Goal: Task Accomplishment & Management: Manage account settings

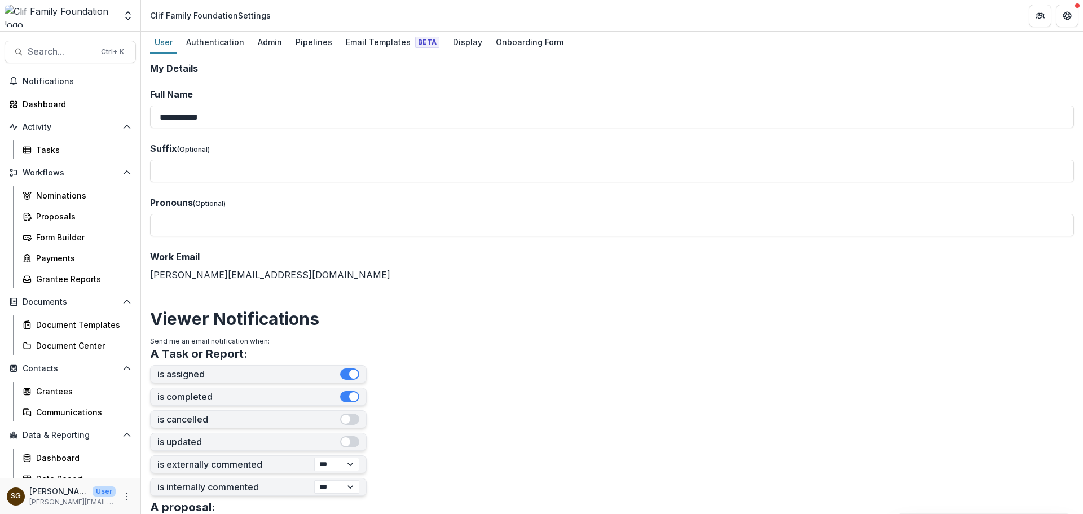
select select "****"
click at [65, 215] on div "Proposals" at bounding box center [81, 216] width 91 height 12
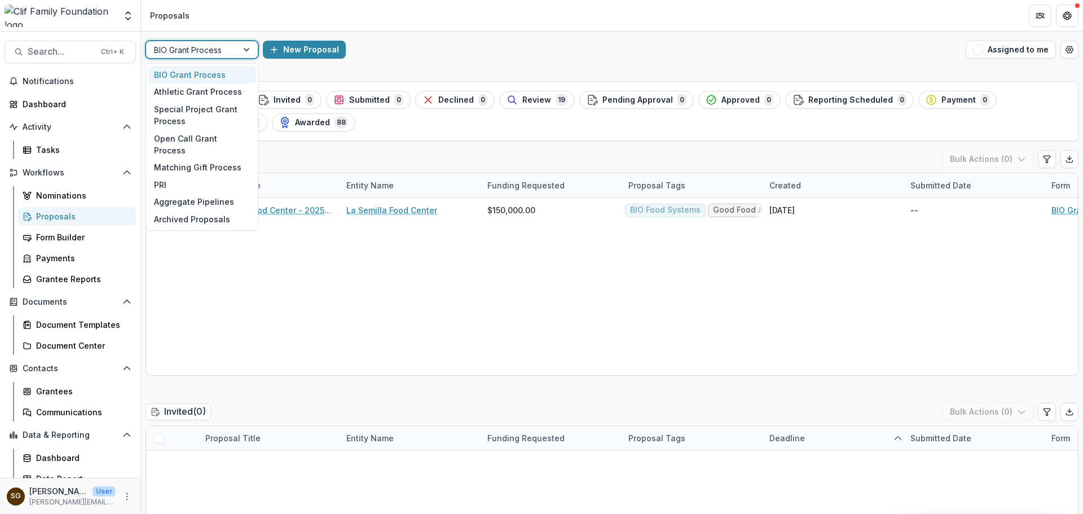
click at [251, 50] on div at bounding box center [248, 49] width 20 height 17
click at [226, 145] on div "Open Call Grant Process" at bounding box center [201, 144] width 107 height 29
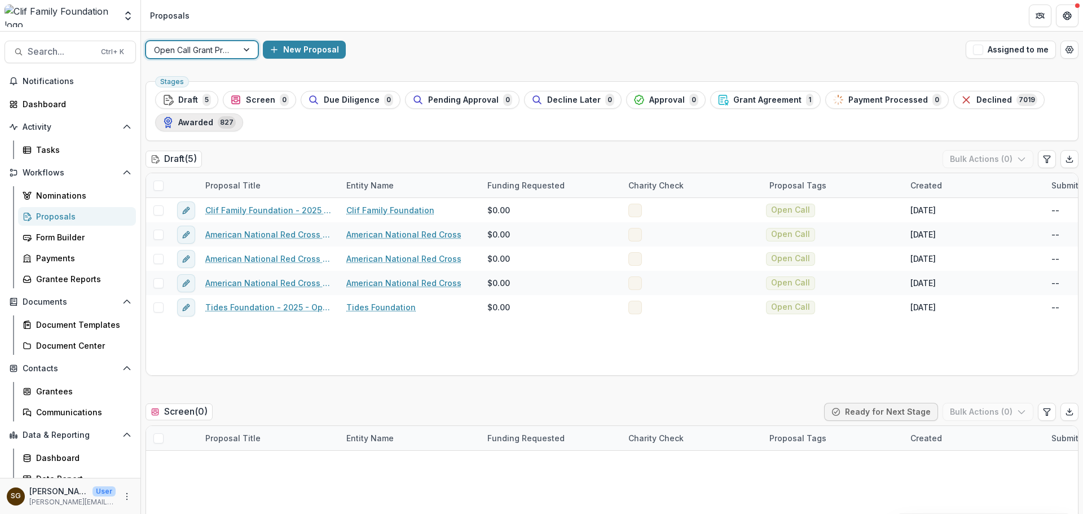
click at [188, 128] on div "Awarded 827" at bounding box center [199, 122] width 73 height 12
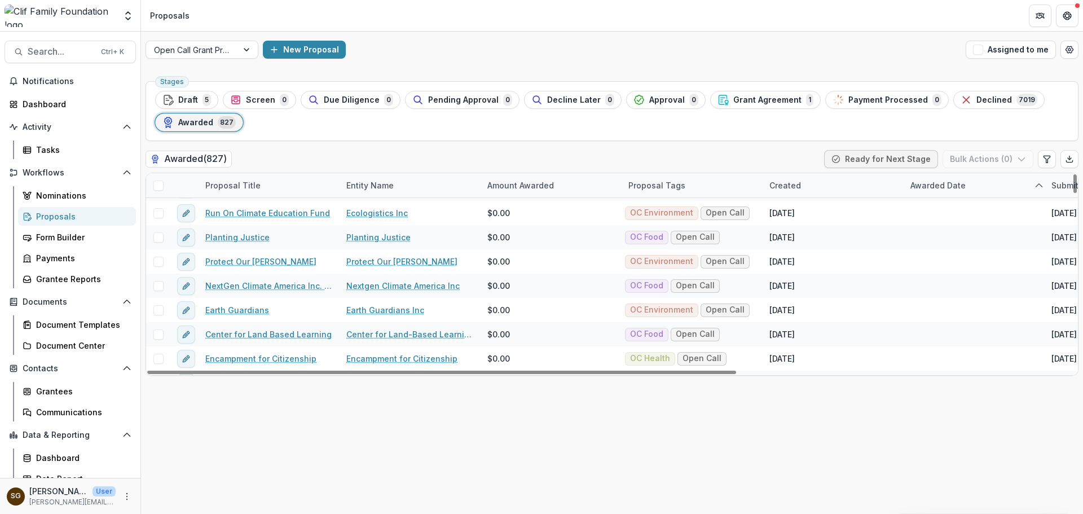
scroll to position [564, 0]
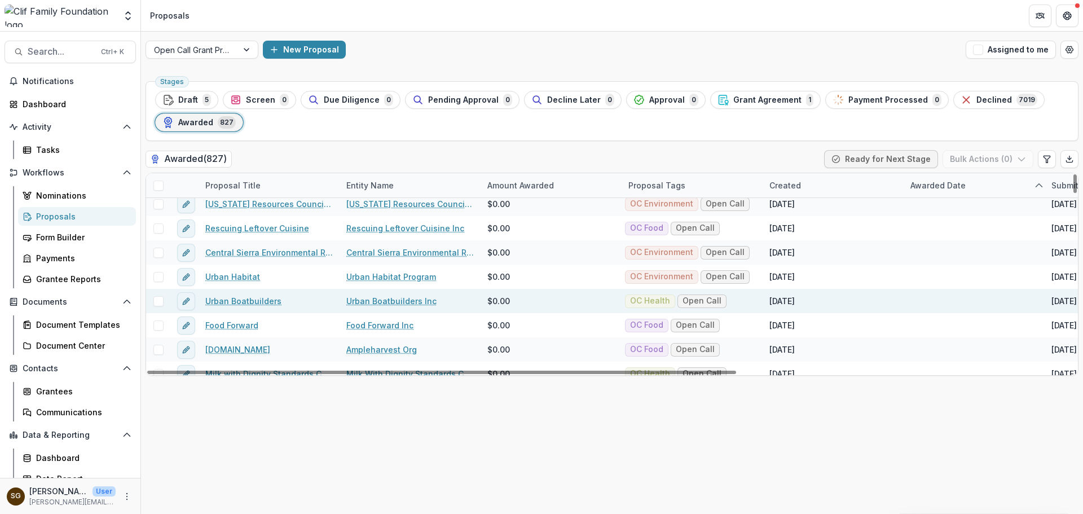
click at [745, 300] on div "OC Health Open Call" at bounding box center [693, 301] width 141 height 24
click at [745, 300] on div "OC Health Open Call" at bounding box center [692, 301] width 141 height 24
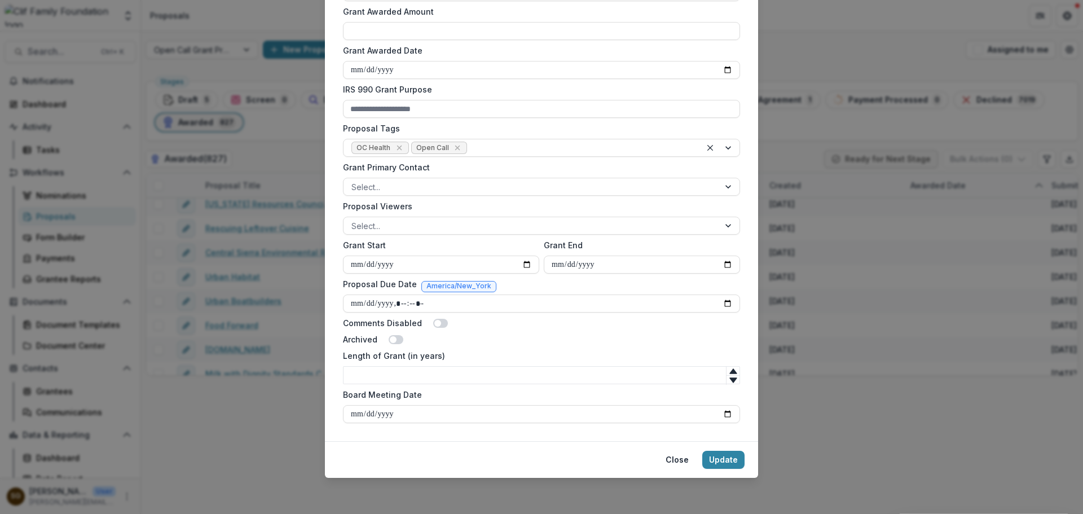
scroll to position [0, 0]
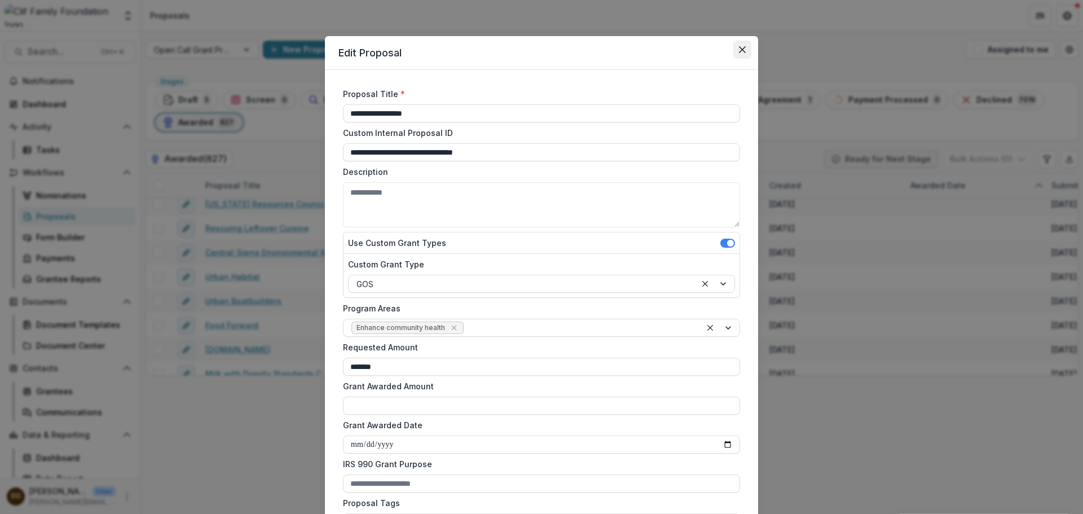
click at [739, 52] on icon "Close" at bounding box center [742, 49] width 7 height 7
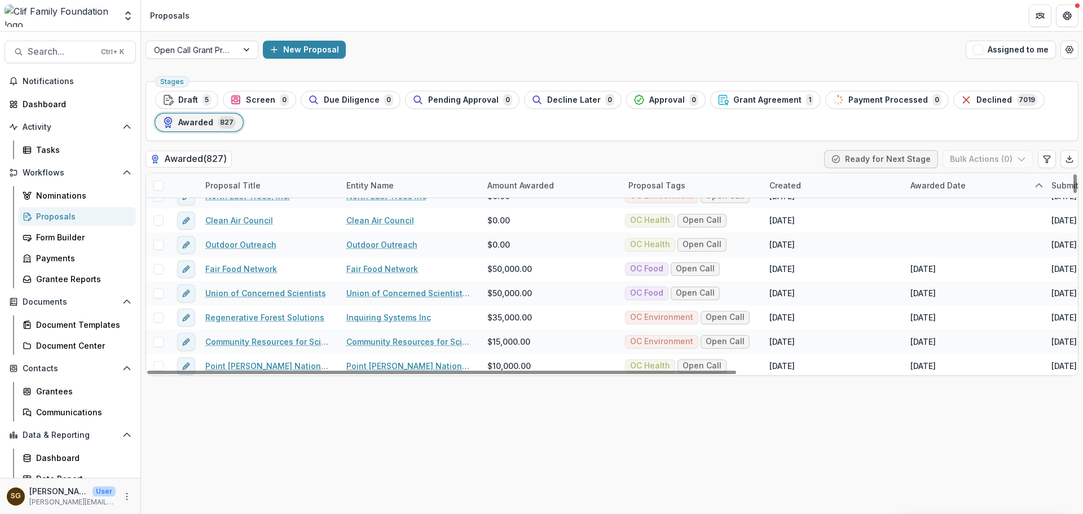
scroll to position [3499, 0]
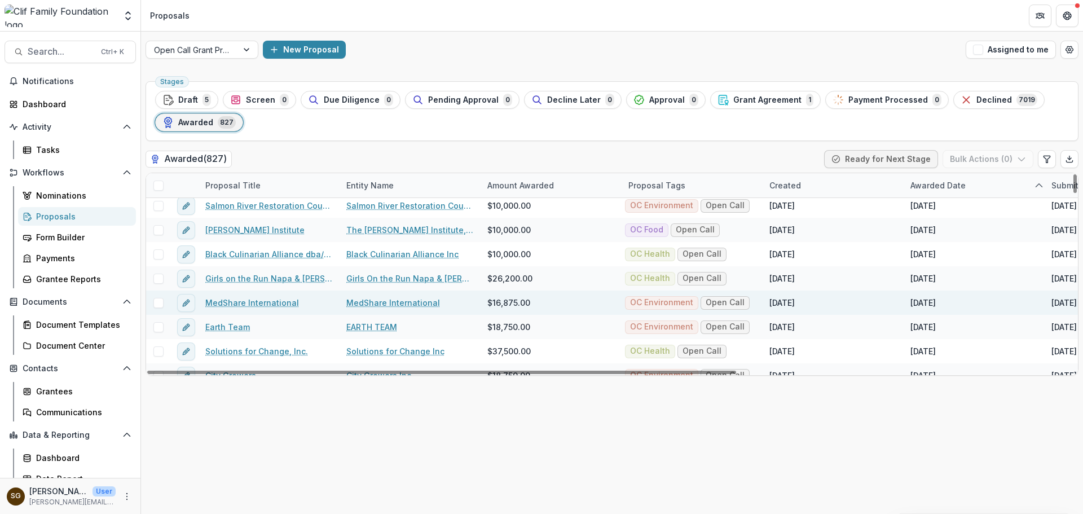
click at [753, 302] on div "OC Environment Open Call" at bounding box center [693, 303] width 141 height 24
click at [753, 302] on div "OC Environment Open Call" at bounding box center [692, 303] width 141 height 24
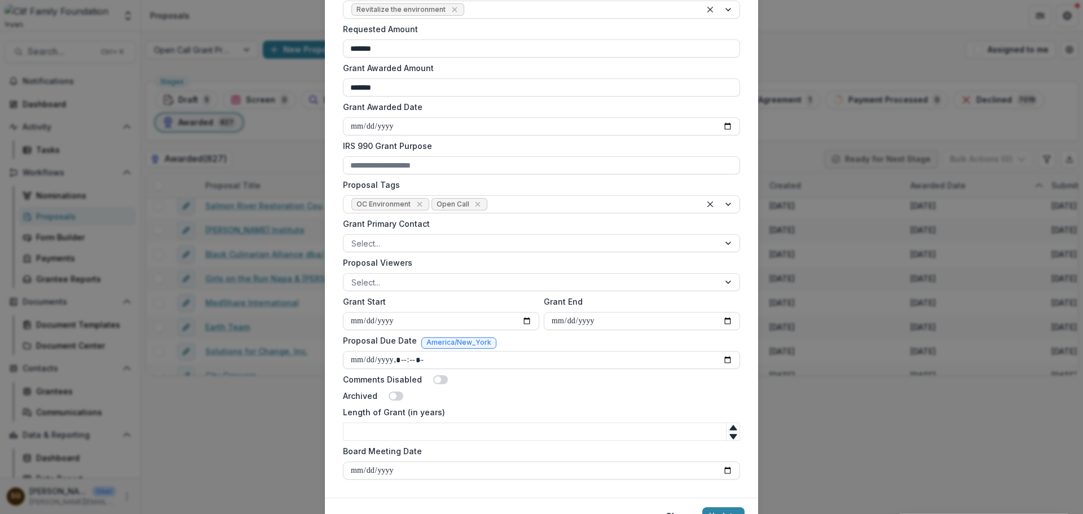
scroll to position [0, 0]
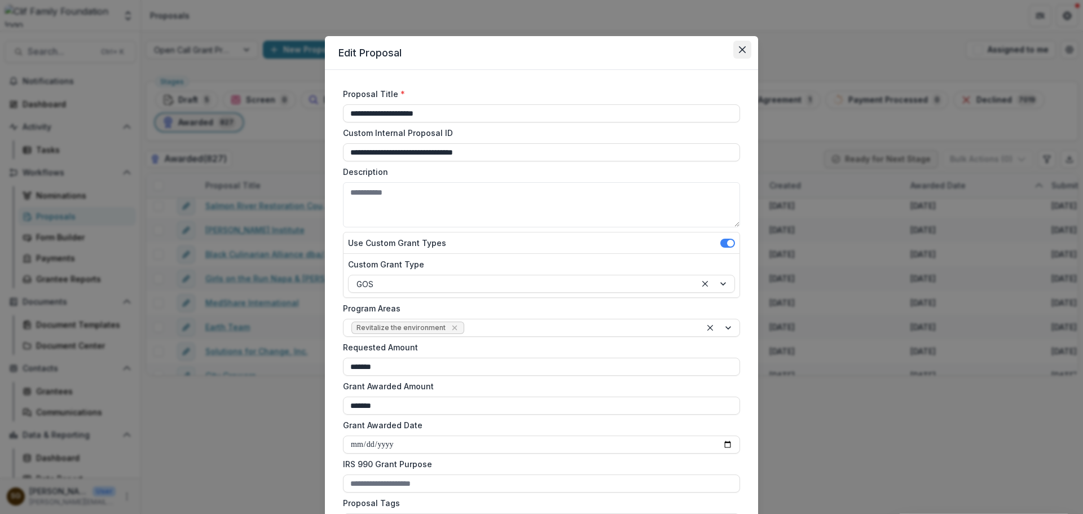
click at [740, 49] on icon "Close" at bounding box center [742, 49] width 7 height 7
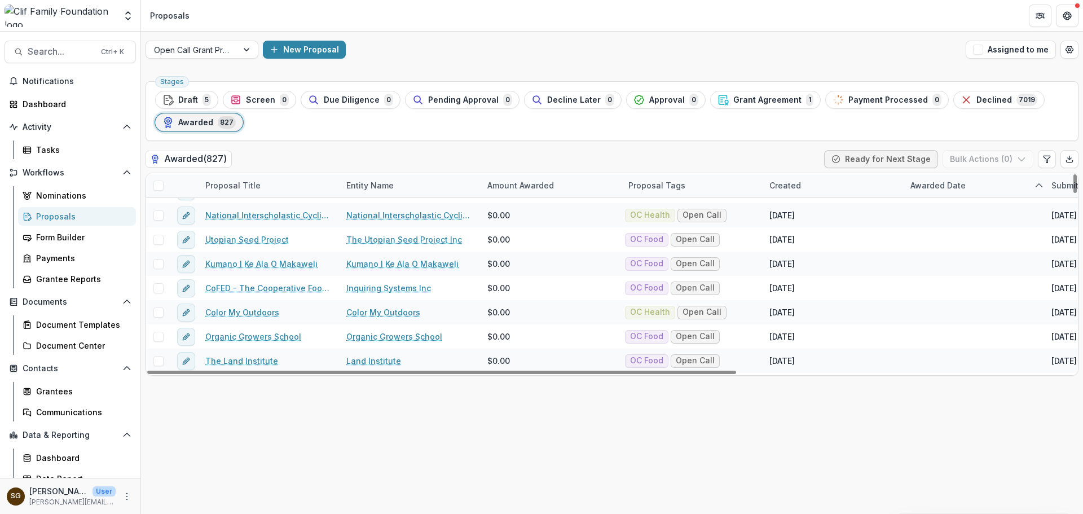
scroll to position [2596, 0]
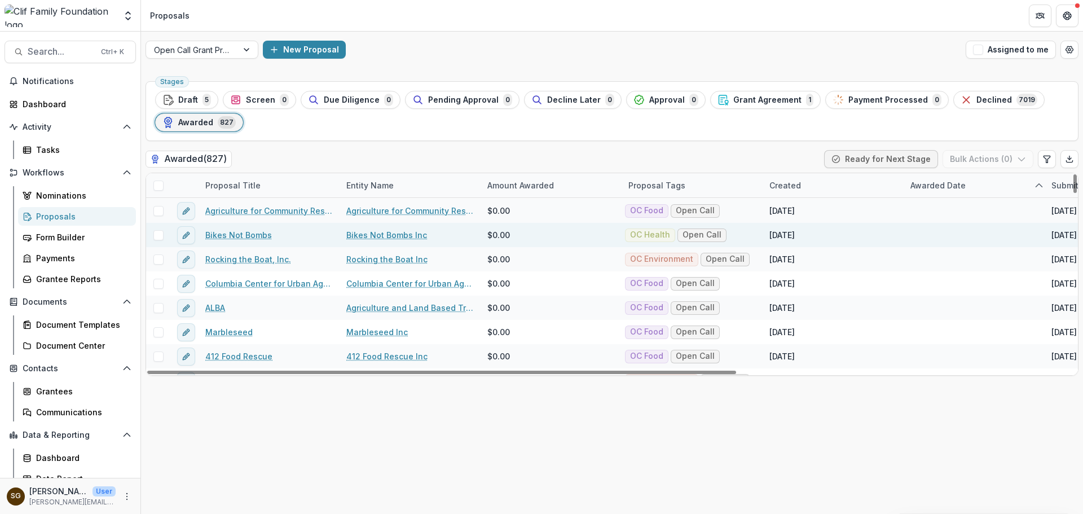
click at [744, 232] on div "OC Health Open Call" at bounding box center [693, 235] width 141 height 24
click at [744, 232] on div "OC Health Open Call" at bounding box center [692, 235] width 141 height 24
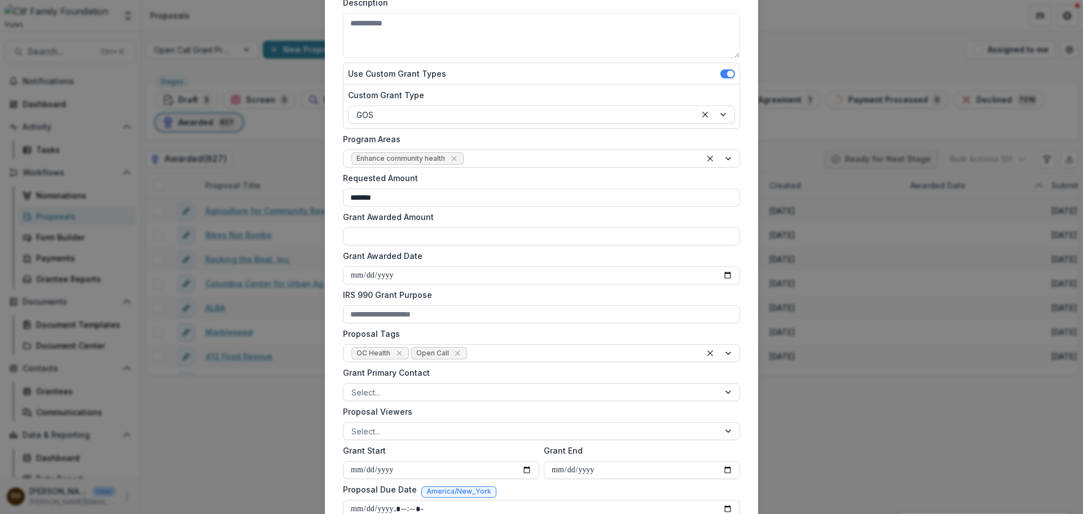
scroll to position [0, 0]
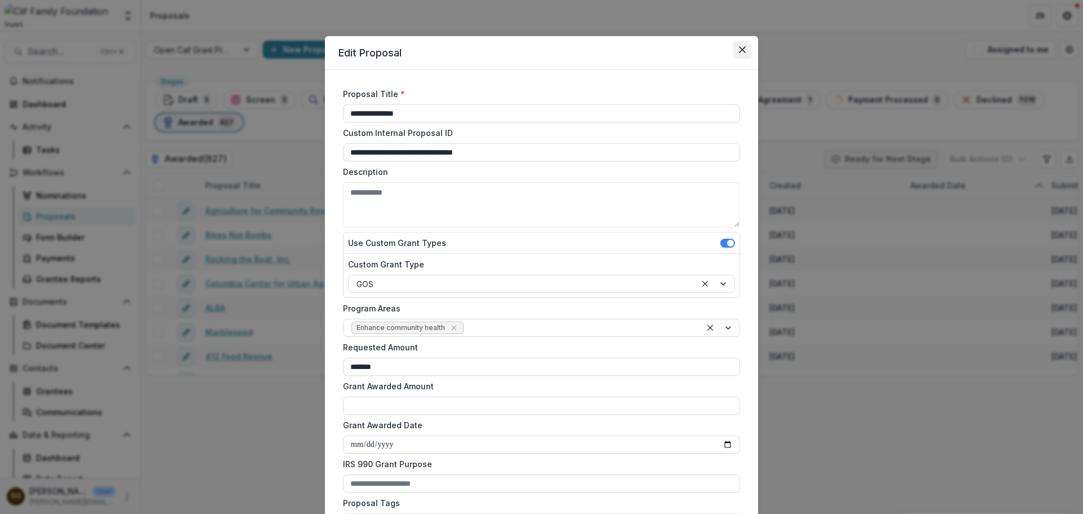
click at [736, 50] on button "Close" at bounding box center [743, 50] width 18 height 18
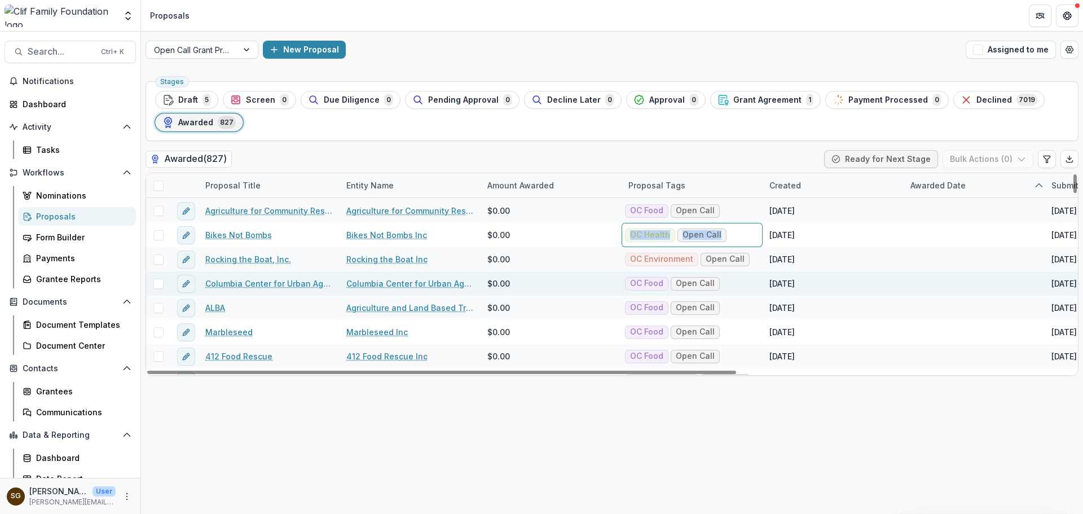
scroll to position [2709, 0]
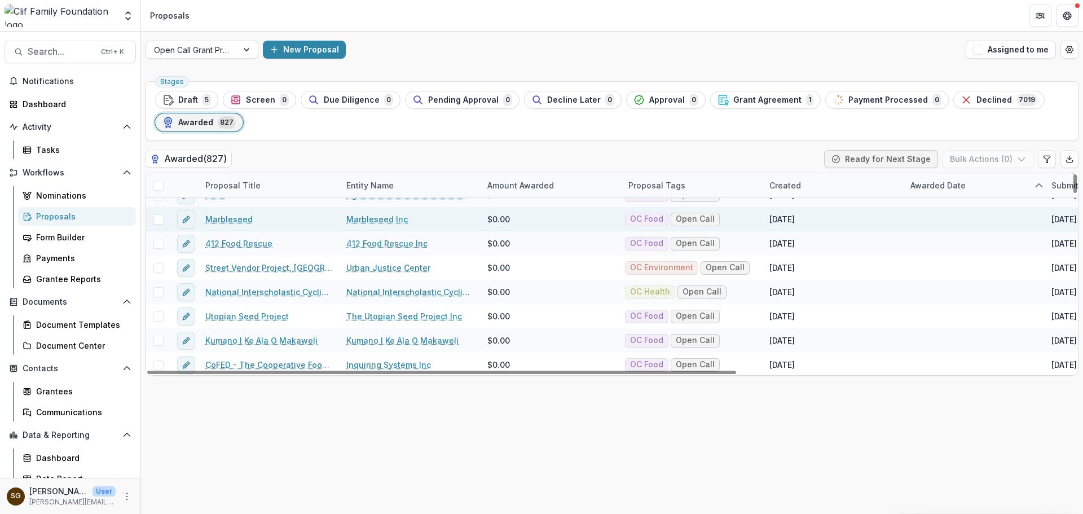
click at [233, 218] on link "Marbleseed" at bounding box center [228, 219] width 47 height 12
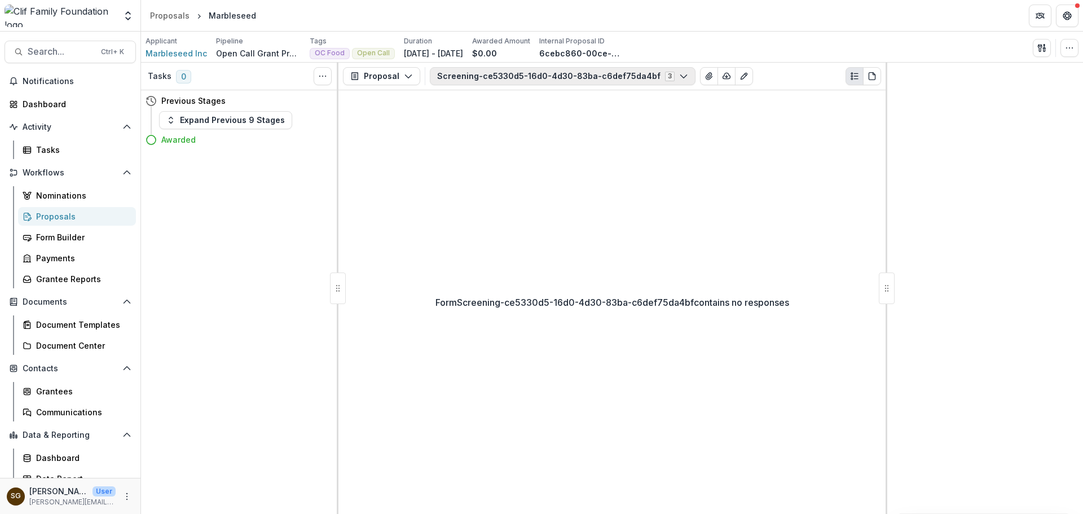
click at [555, 76] on button "Screening-ce5330d5-16d0-4d30-83ba-c6def75da4bf 3" at bounding box center [563, 76] width 266 height 18
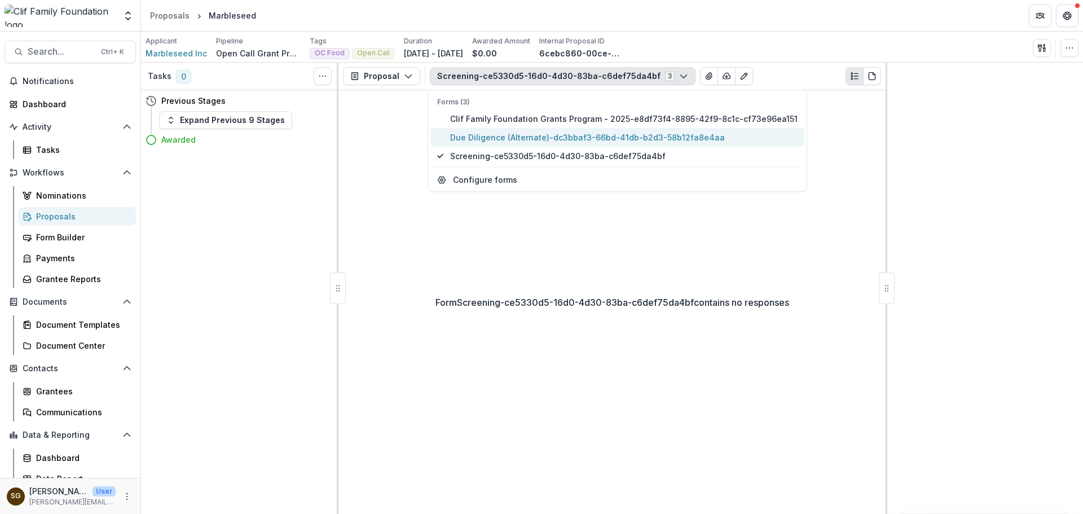
click at [544, 137] on span "Due Diligence (Alternate)-dc3bbaf3-66bd-41db-b2d3-58b12fa8e4aa" at bounding box center [624, 137] width 348 height 12
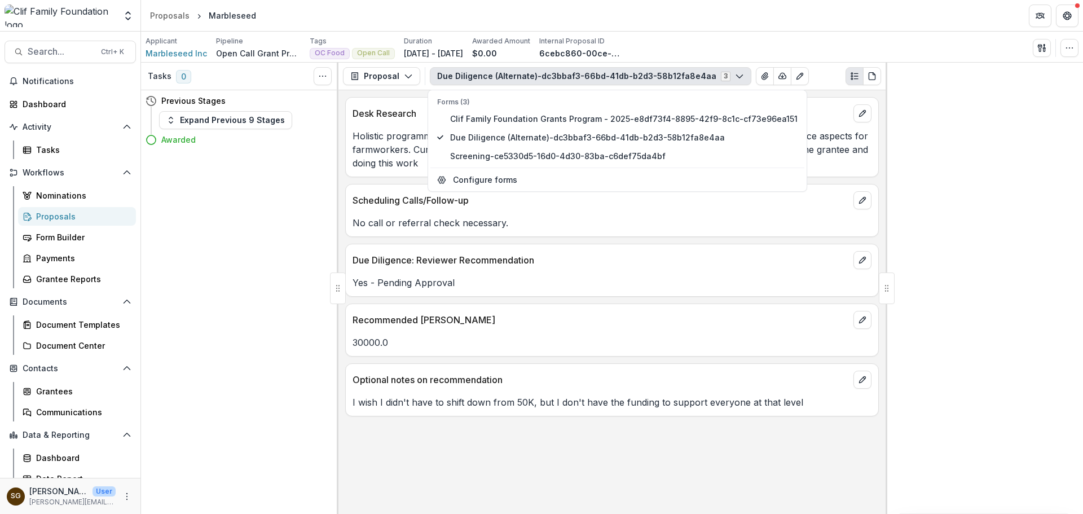
click at [546, 330] on div "30000.0" at bounding box center [612, 339] width 533 height 20
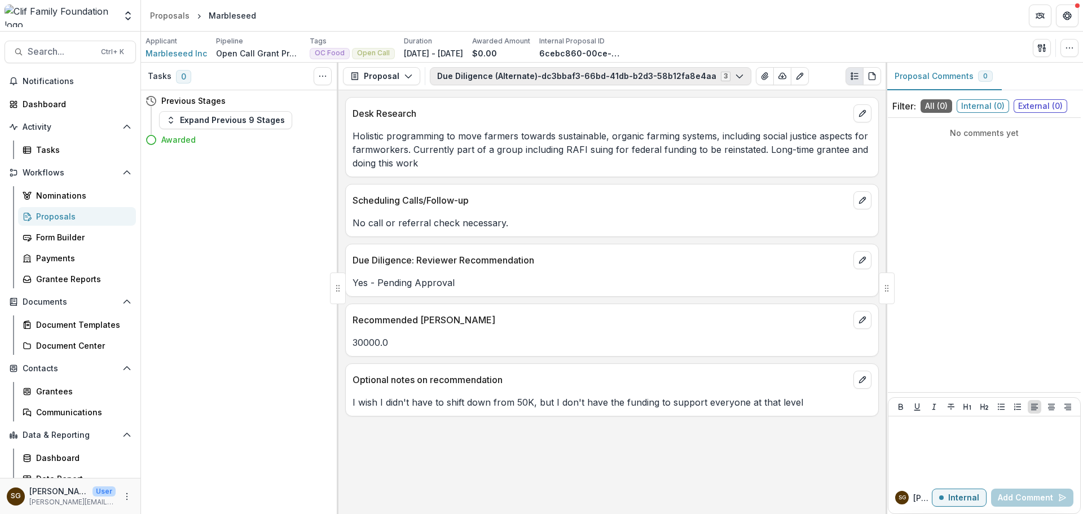
click at [545, 80] on button "Due Diligence (Alternate)-dc3bbaf3-66bd-41db-b2d3-58b12fa8e4aa 3" at bounding box center [591, 76] width 322 height 18
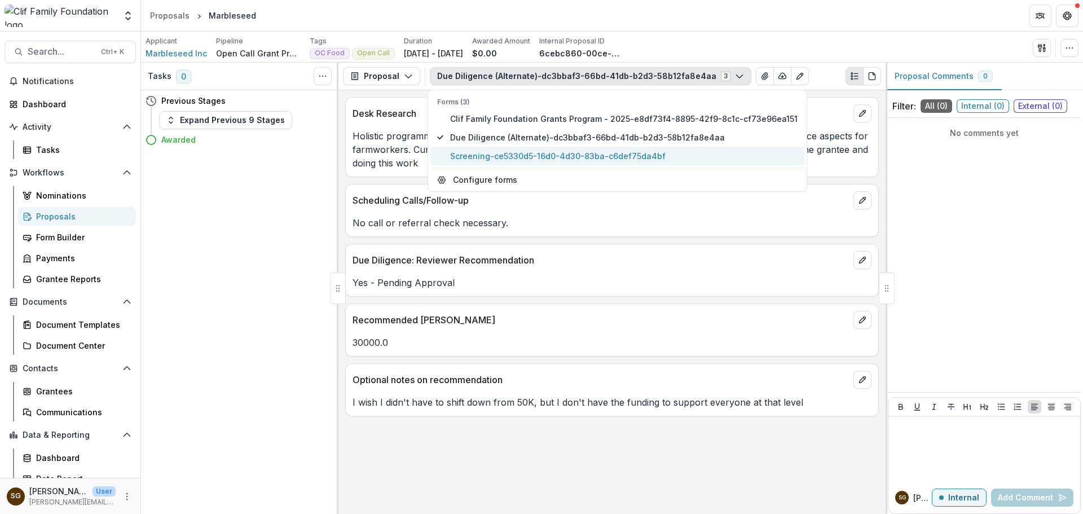
click at [536, 152] on span "Screening-ce5330d5-16d0-4d30-83ba-c6def75da4bf" at bounding box center [624, 156] width 348 height 12
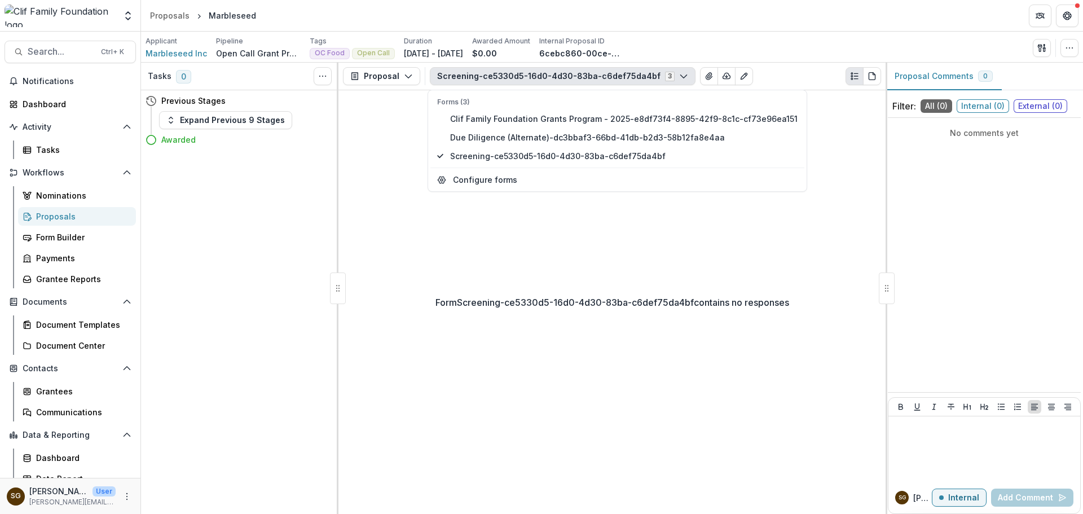
click at [533, 76] on button "Screening-ce5330d5-16d0-4d30-83ba-c6def75da4bf 3" at bounding box center [563, 76] width 266 height 18
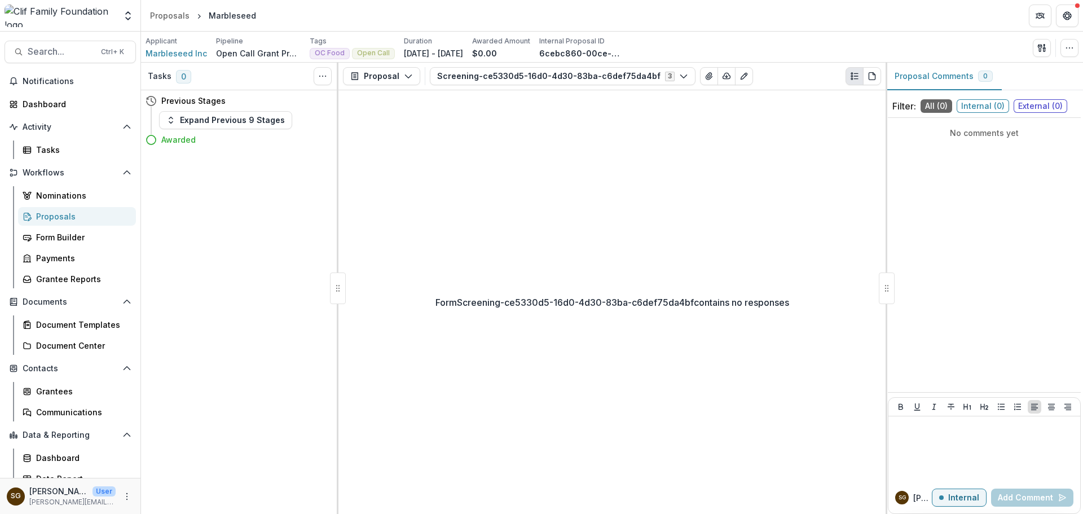
click at [526, 88] on div "Proposal Proposal Payments Reports Grant Agreements Board Summaries Bank Detail…" at bounding box center [612, 77] width 547 height 28
click at [526, 81] on button "Screening-ce5330d5-16d0-4d30-83ba-c6def75da4bf 3" at bounding box center [563, 76] width 266 height 18
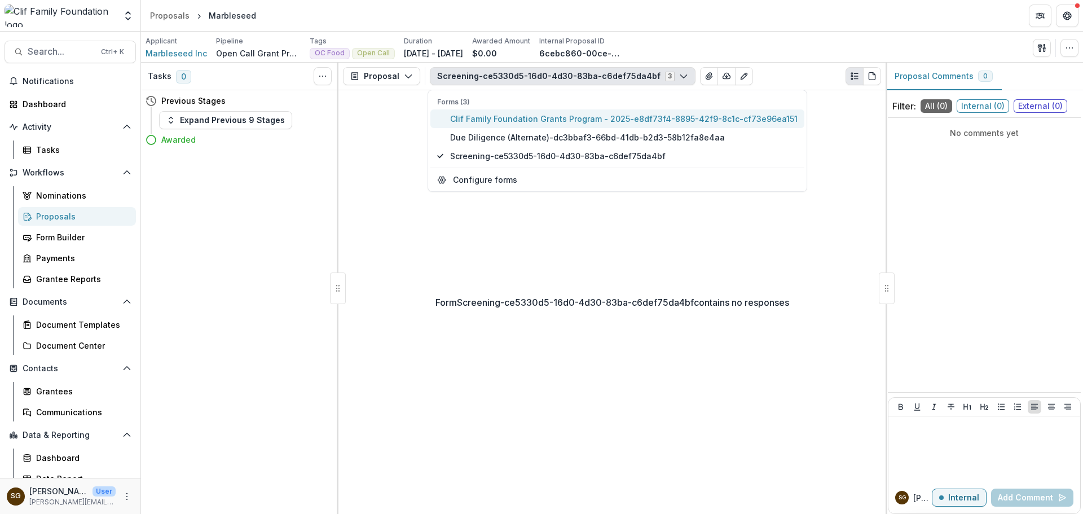
click at [524, 114] on span "Clif Family Foundation Grants Program - 2025-e8df73f4-8895-42f9-8c1c-cf73e96ea1…" at bounding box center [624, 119] width 348 height 12
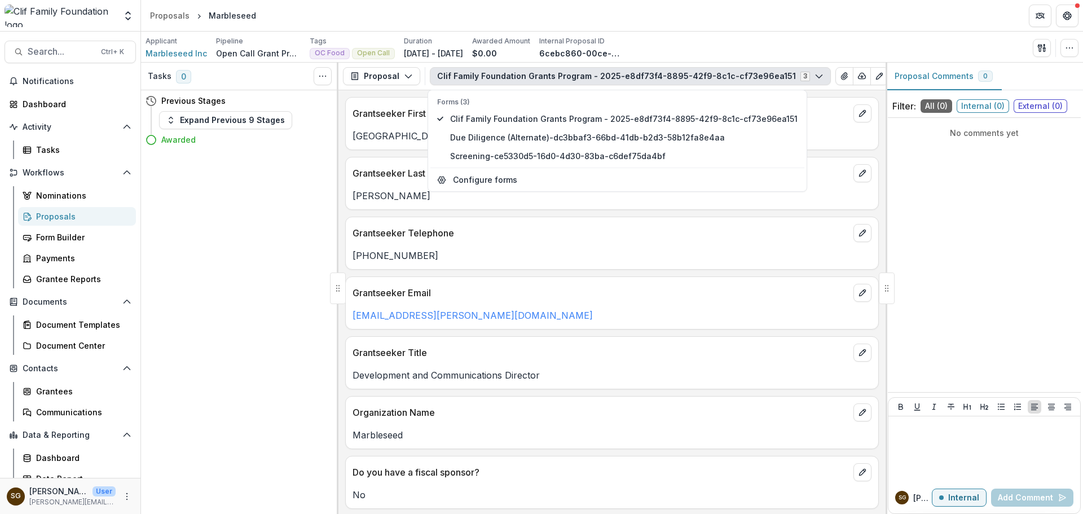
click at [541, 253] on p "[PHONE_NUMBER]" at bounding box center [612, 256] width 519 height 14
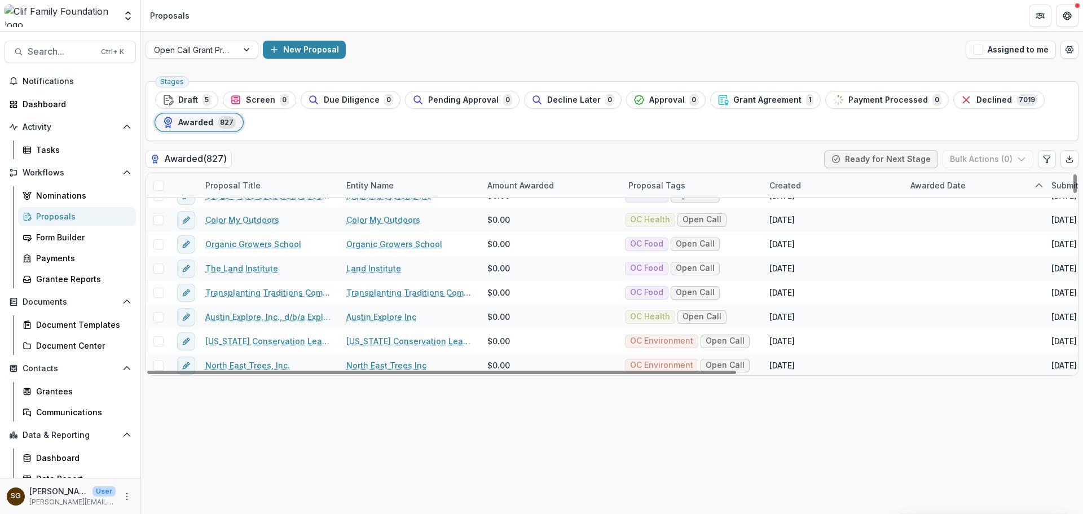
scroll to position [2821, 0]
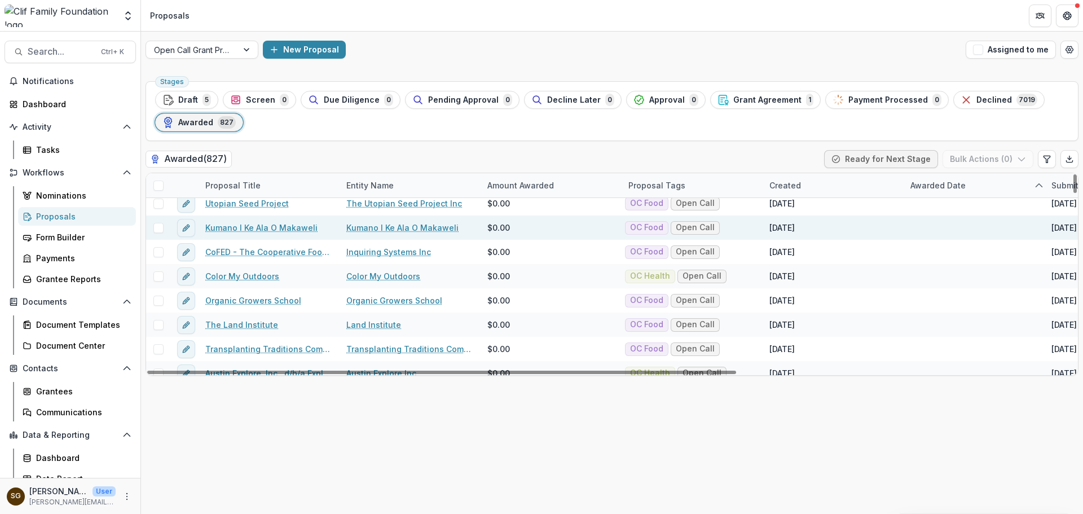
click at [301, 225] on link "Kumano I Ke Ala O Makaweli" at bounding box center [261, 228] width 112 height 12
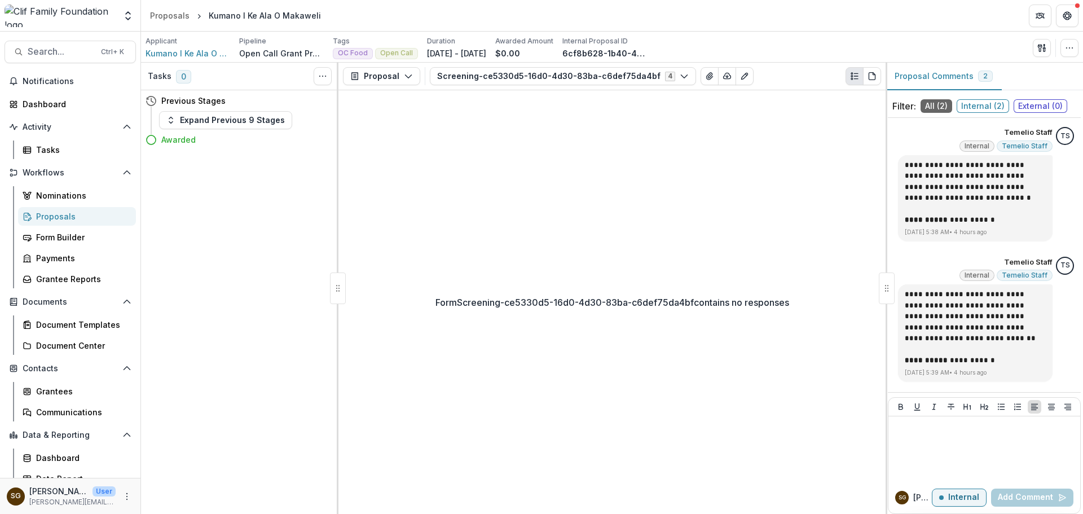
scroll to position [28, 0]
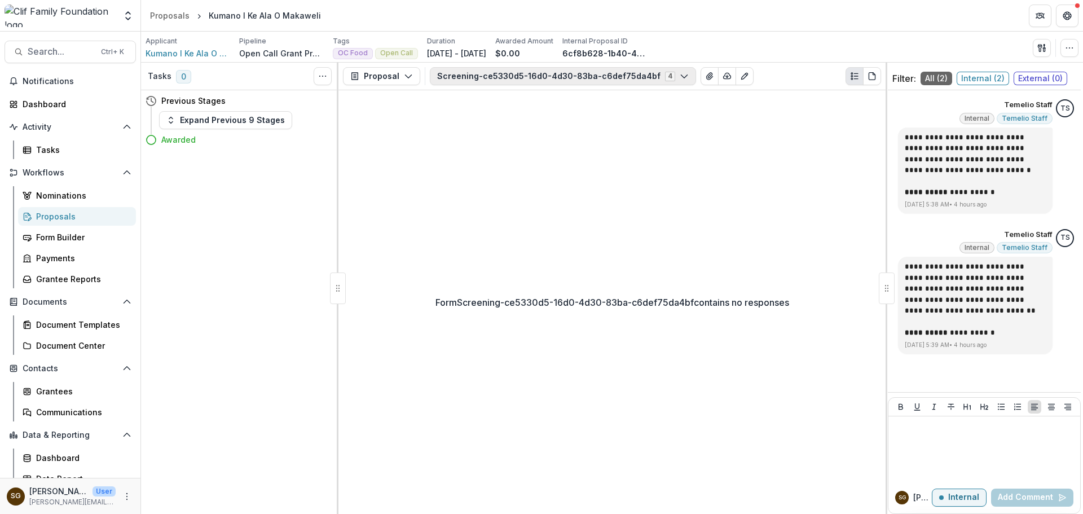
click at [503, 72] on button "Screening-ce5330d5-16d0-4d30-83ba-c6def75da4bf 4" at bounding box center [563, 76] width 266 height 18
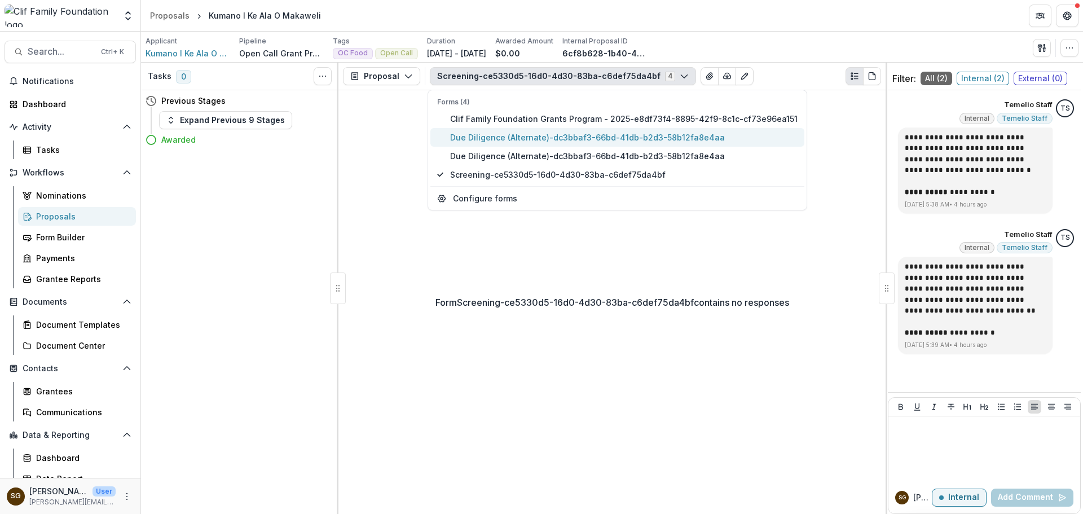
click at [499, 135] on span "Due Diligence (Alternate)-dc3bbaf3-66bd-41db-b2d3-58b12fa8e4aa" at bounding box center [624, 137] width 348 height 12
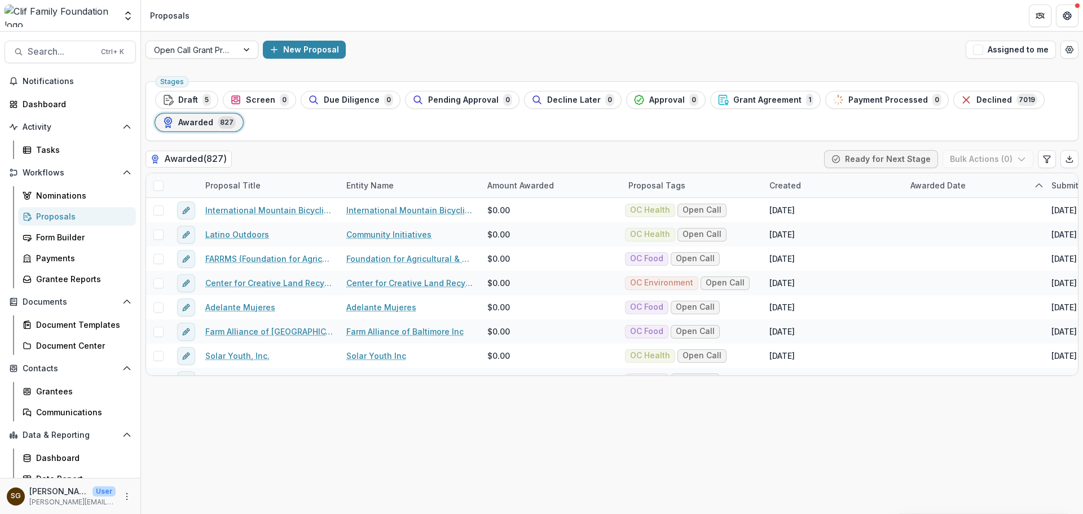
click at [63, 218] on div "Proposals" at bounding box center [81, 216] width 91 height 12
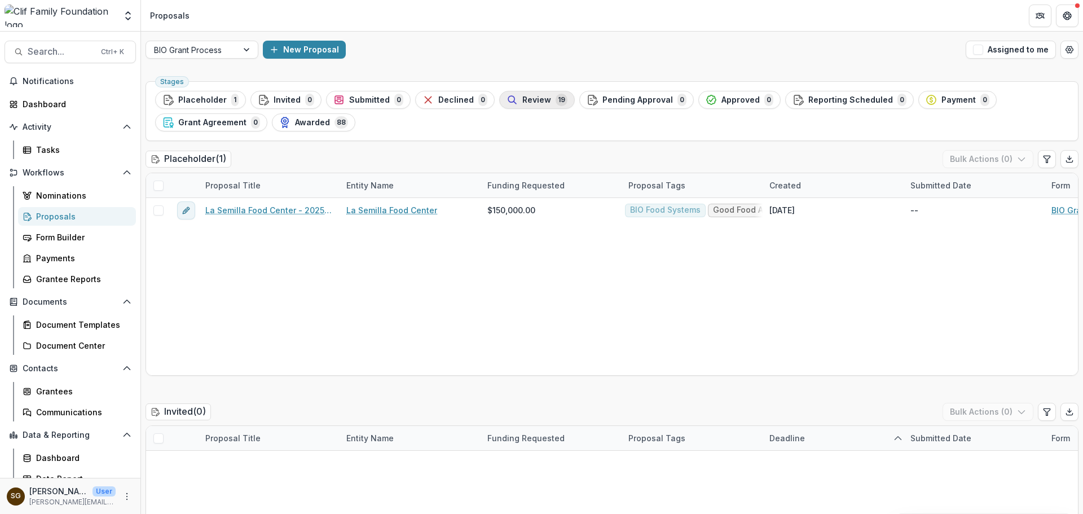
click at [525, 103] on span "Review" at bounding box center [537, 100] width 29 height 10
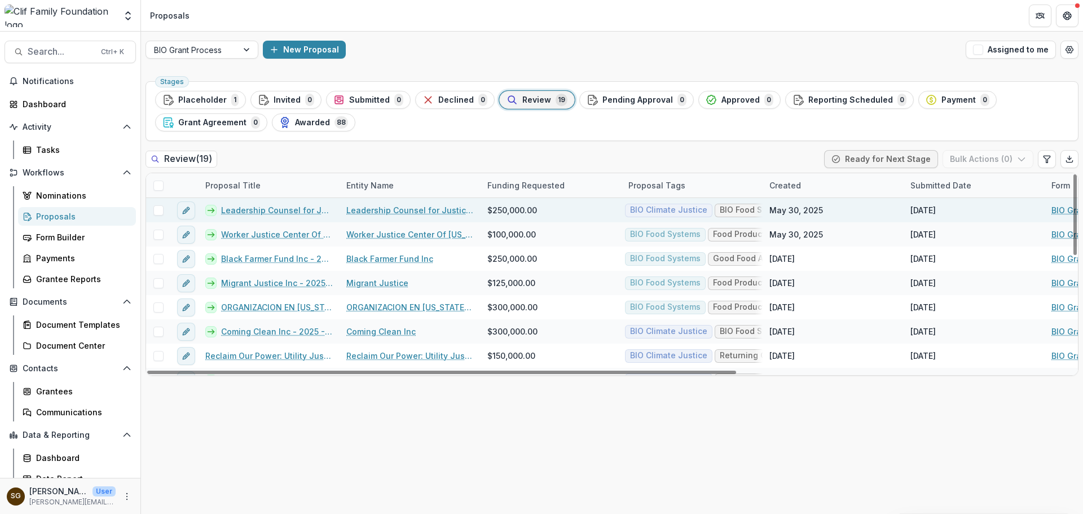
click at [322, 209] on link "Leadership Counsel for Justice and Accountability - 2025 - BIO Grant Application" at bounding box center [277, 210] width 112 height 12
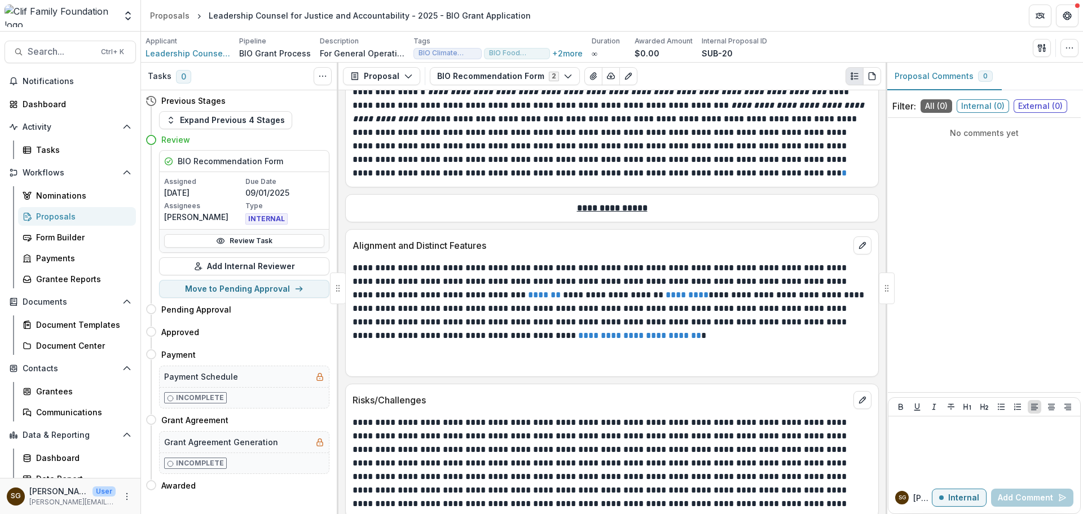
scroll to position [853, 0]
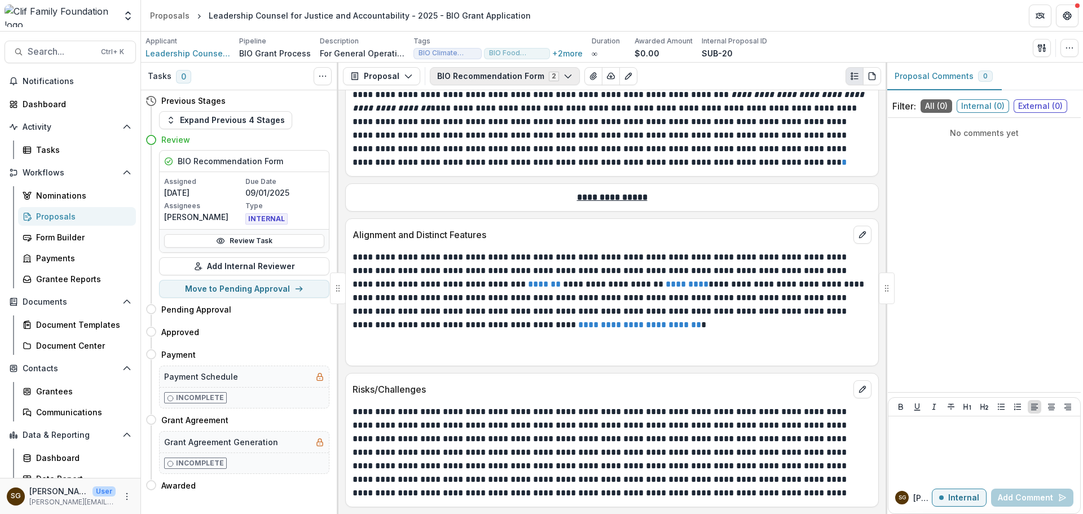
click at [541, 84] on button "BIO Recommendation Form 2" at bounding box center [505, 76] width 150 height 18
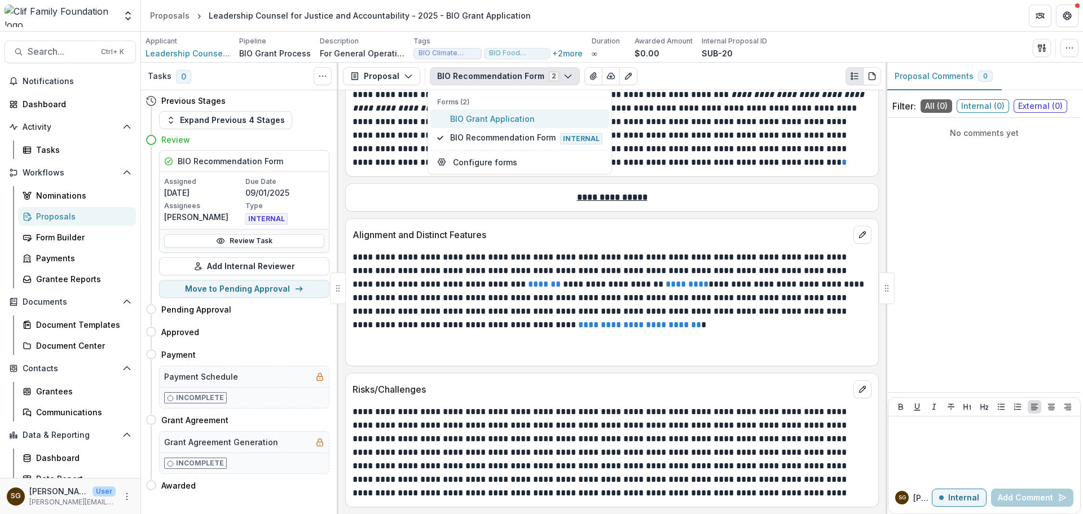
click at [532, 126] on button "BIO Grant Application" at bounding box center [520, 118] width 179 height 19
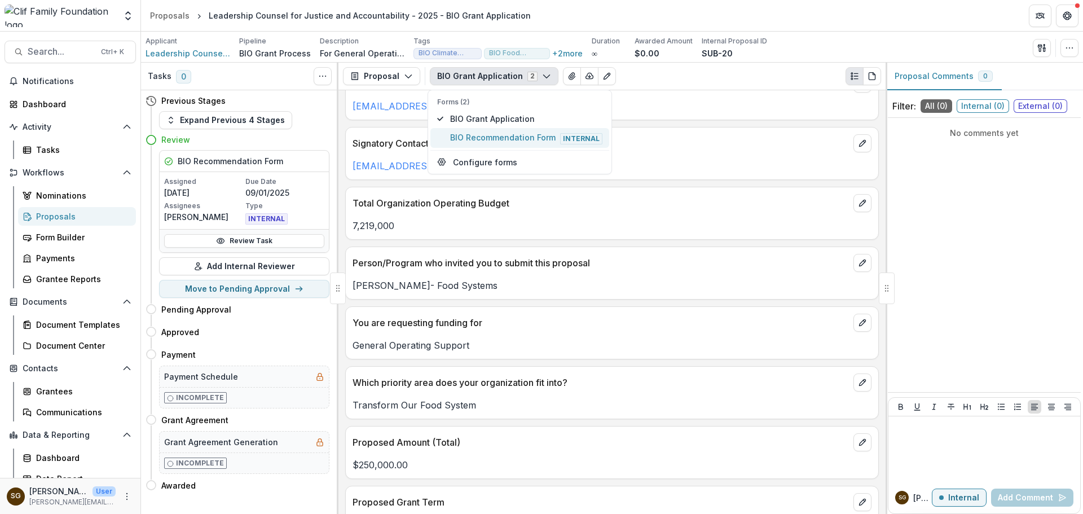
scroll to position [915, 0]
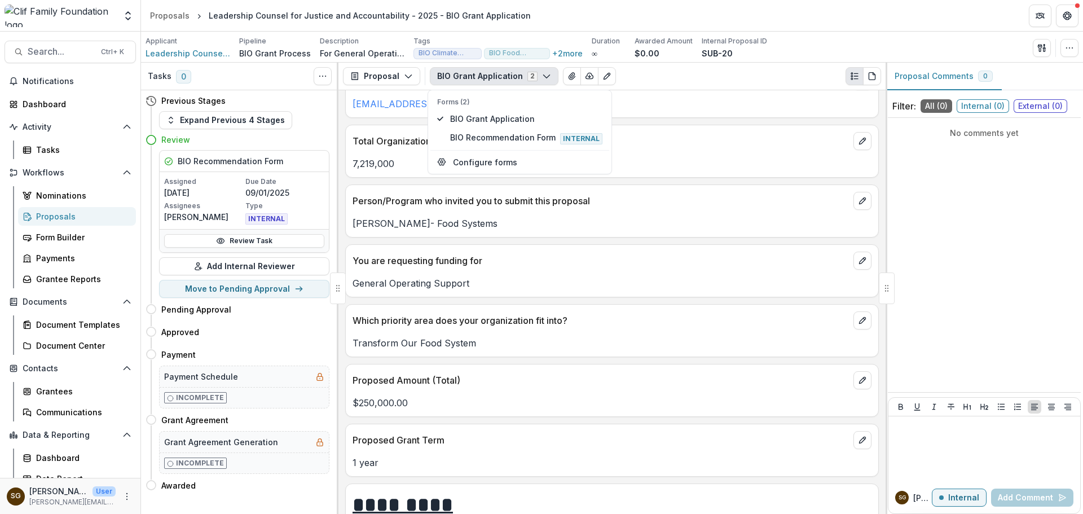
click at [626, 288] on p "General Operating Support" at bounding box center [612, 284] width 519 height 14
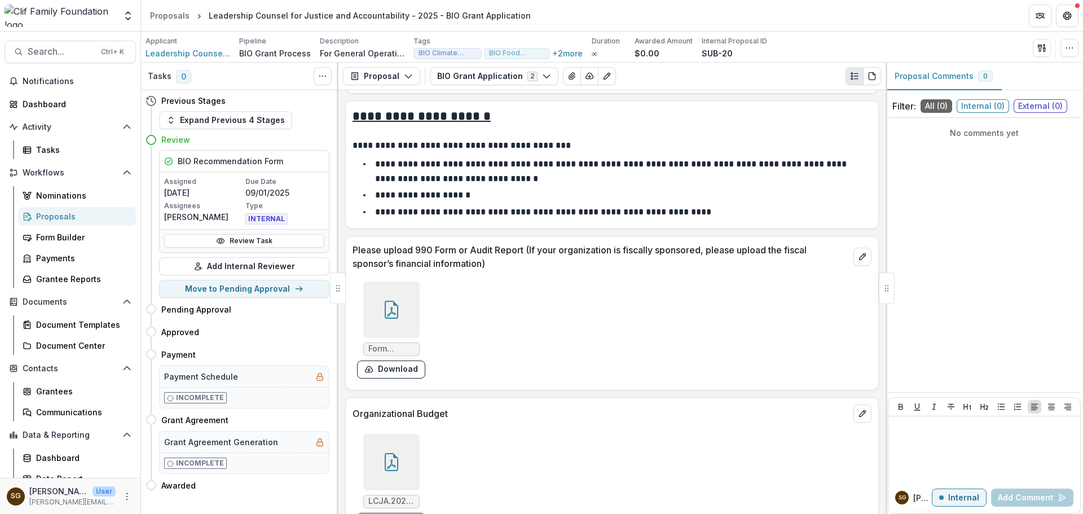
scroll to position [2003, 0]
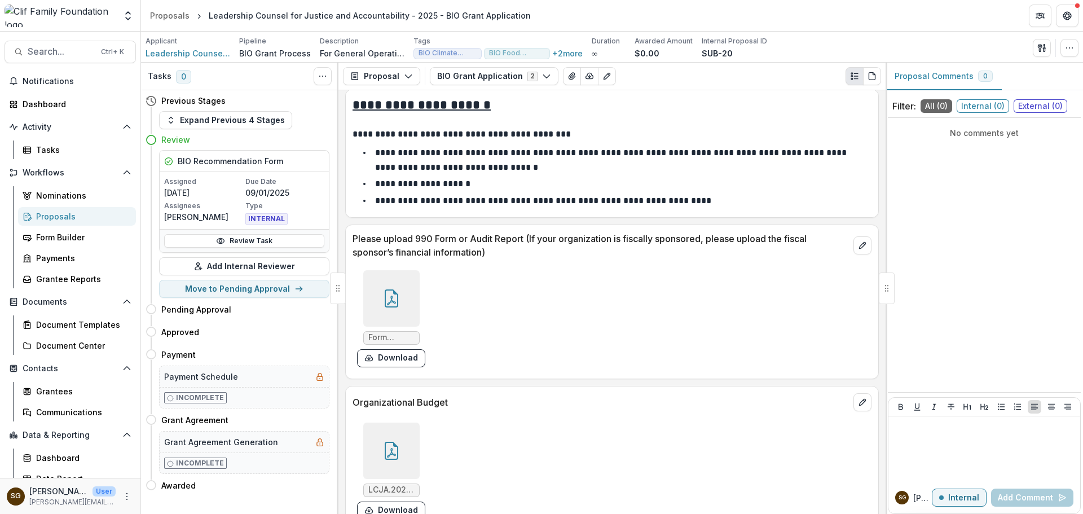
click at [391, 303] on icon at bounding box center [392, 298] width 18 height 18
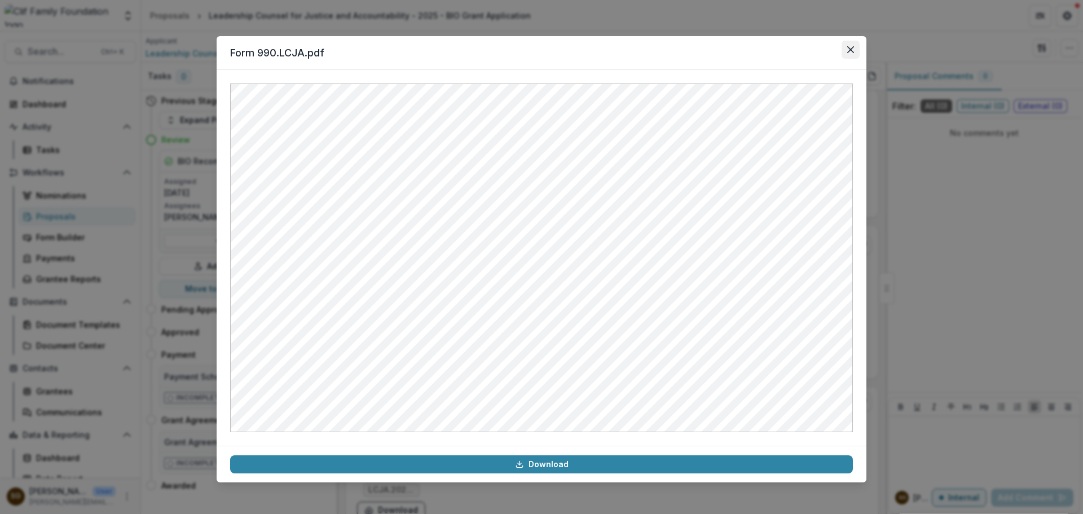
click at [858, 50] on button "Close" at bounding box center [851, 50] width 18 height 18
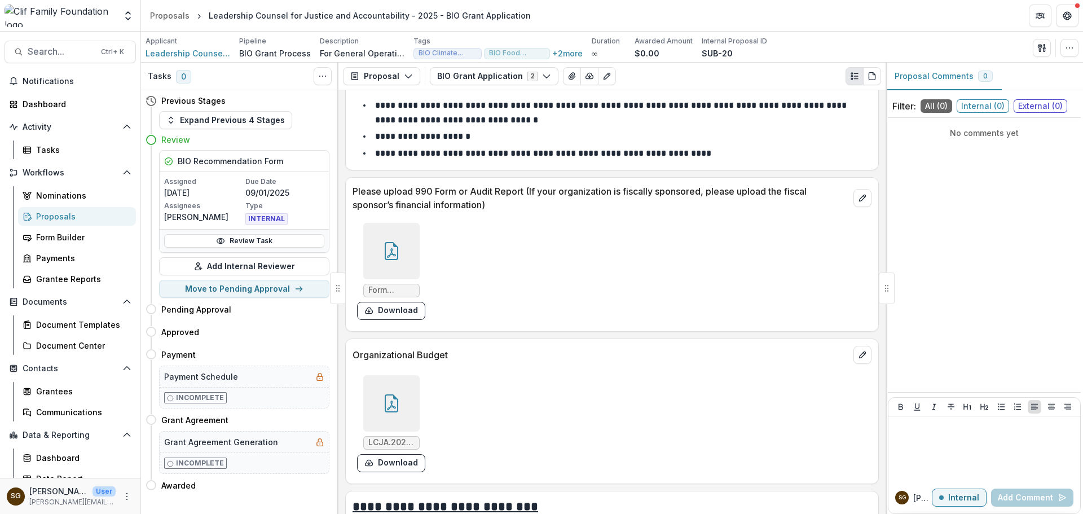
scroll to position [2116, 0]
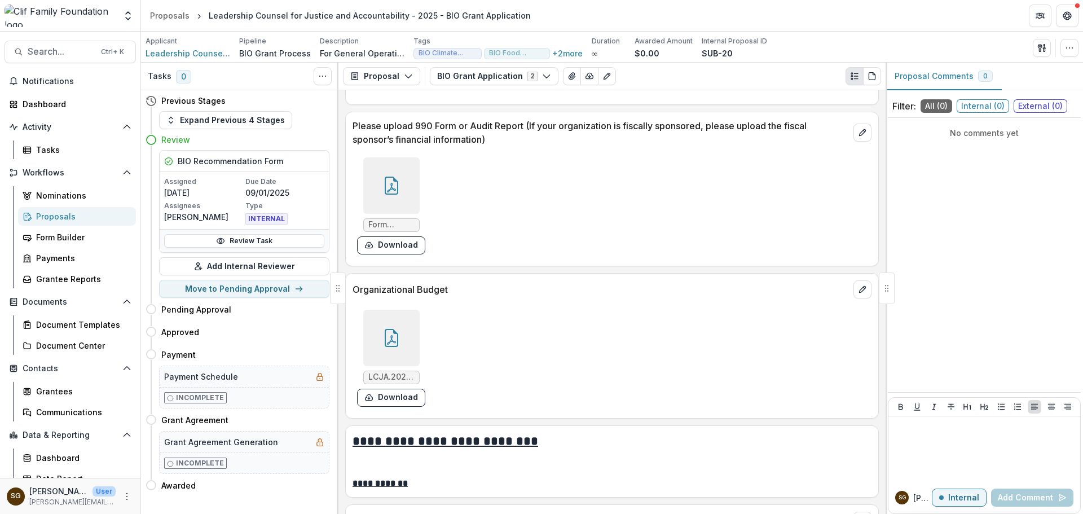
click at [396, 335] on icon at bounding box center [392, 338] width 14 height 18
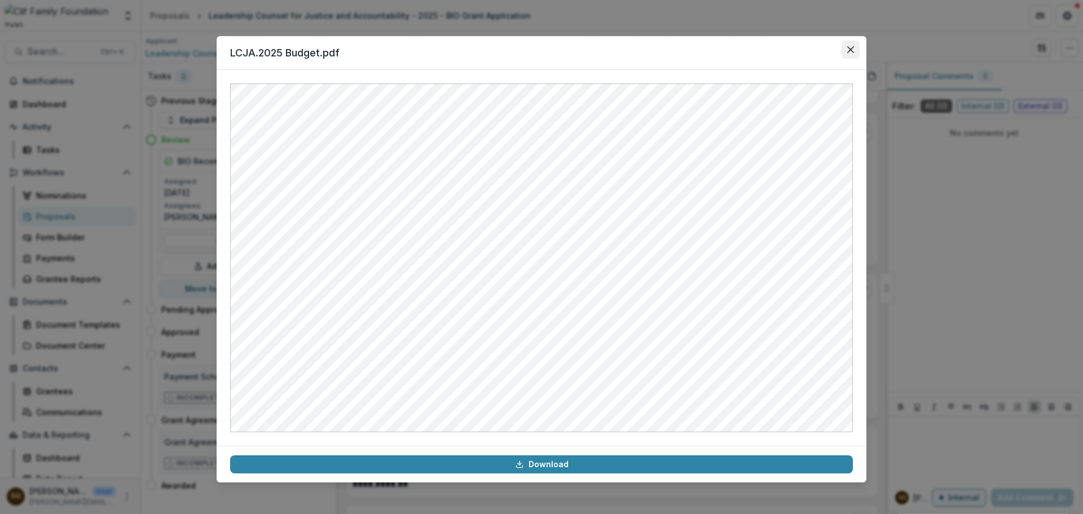
click at [853, 44] on button "Close" at bounding box center [851, 50] width 18 height 18
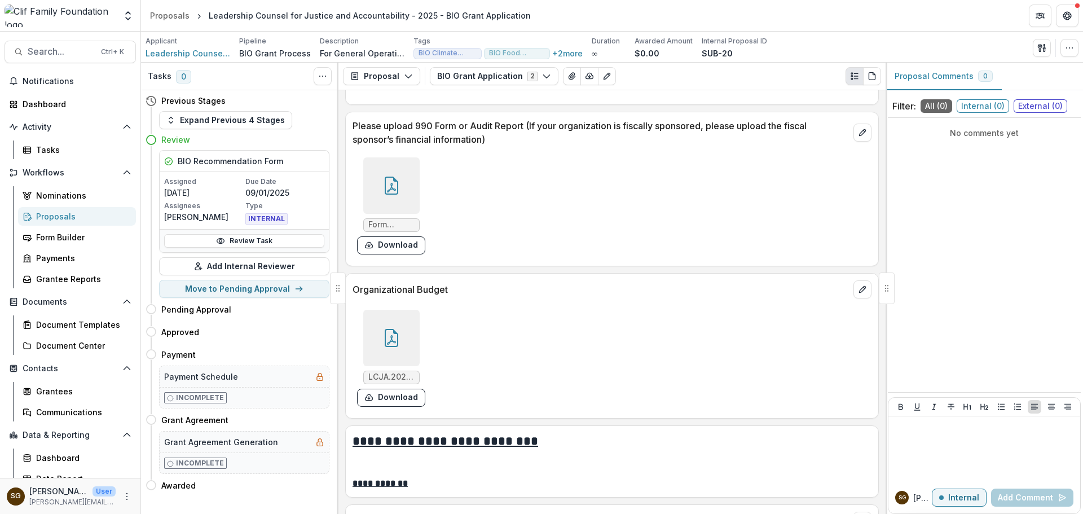
click at [402, 177] on div at bounding box center [391, 185] width 56 height 56
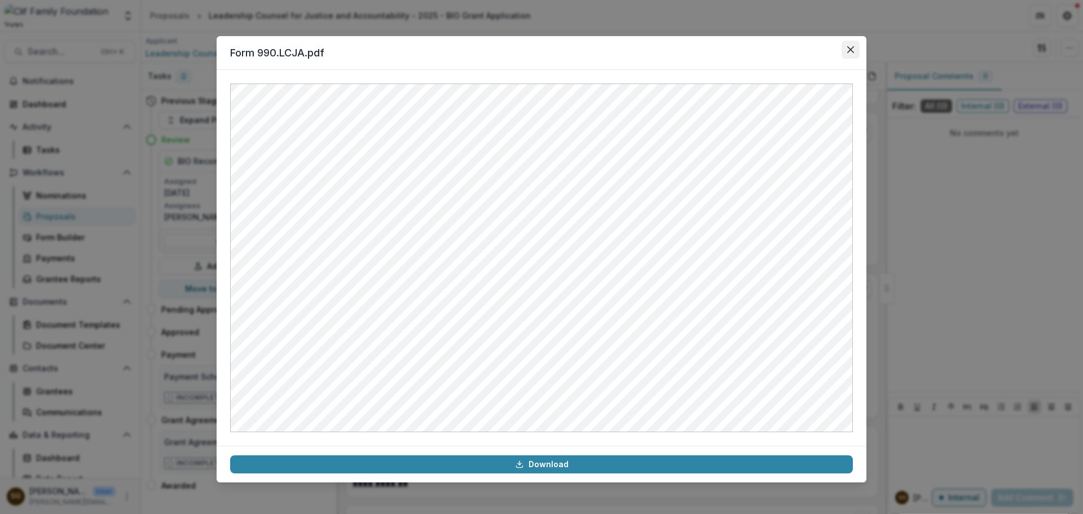
click at [848, 48] on button "Close" at bounding box center [851, 50] width 18 height 18
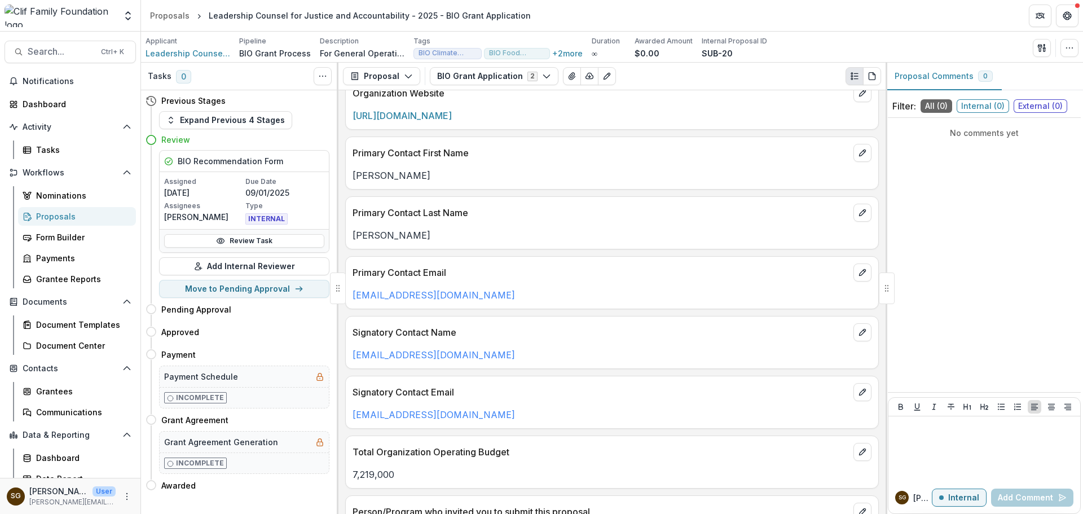
scroll to position [592, 0]
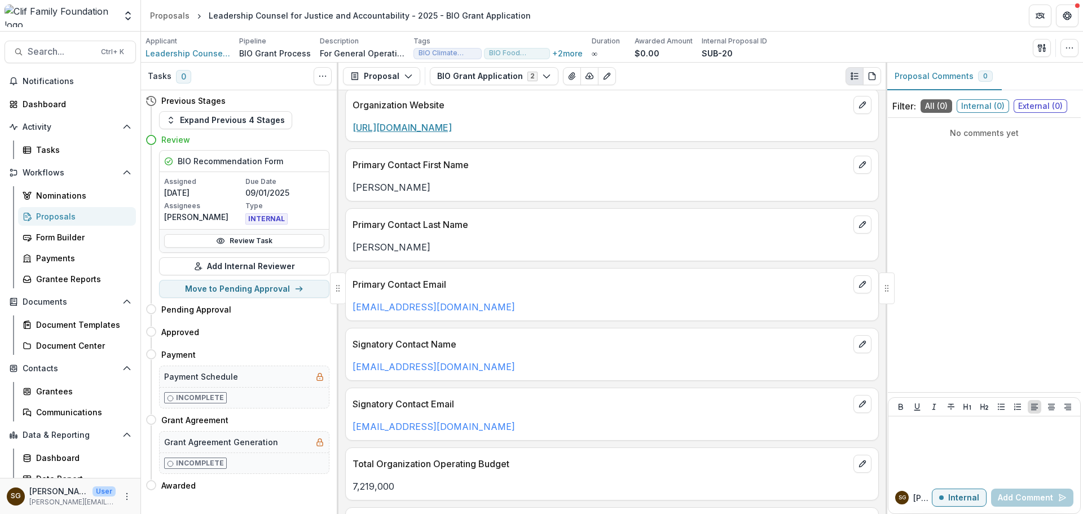
click at [452, 129] on link "[URL][DOMAIN_NAME]" at bounding box center [402, 127] width 99 height 11
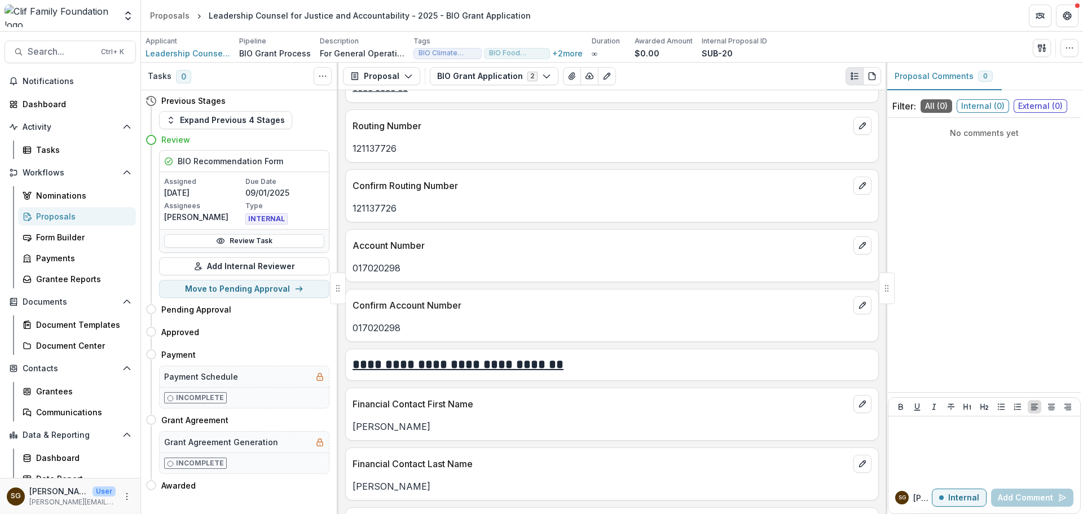
scroll to position [2623, 0]
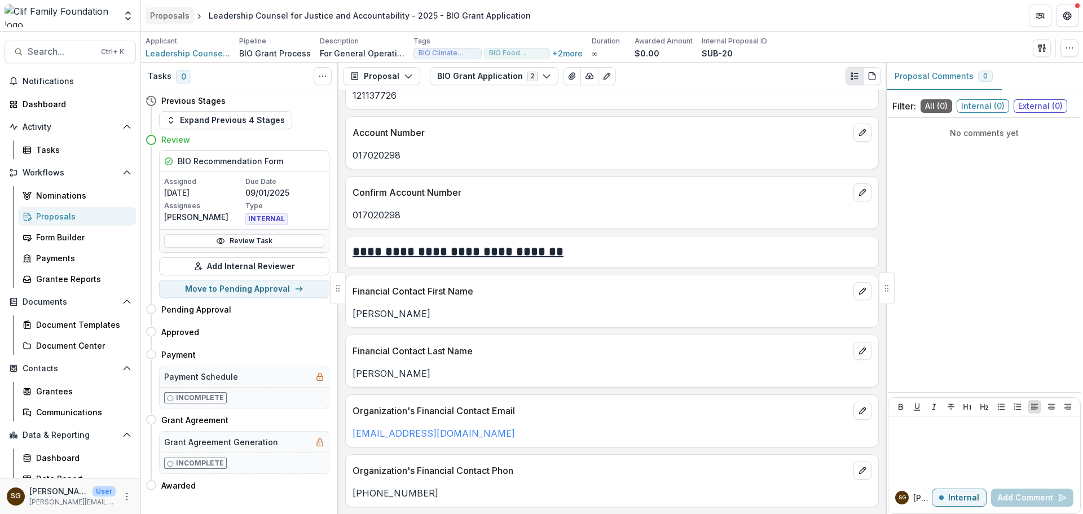
click at [160, 13] on div "Proposals" at bounding box center [170, 16] width 40 height 12
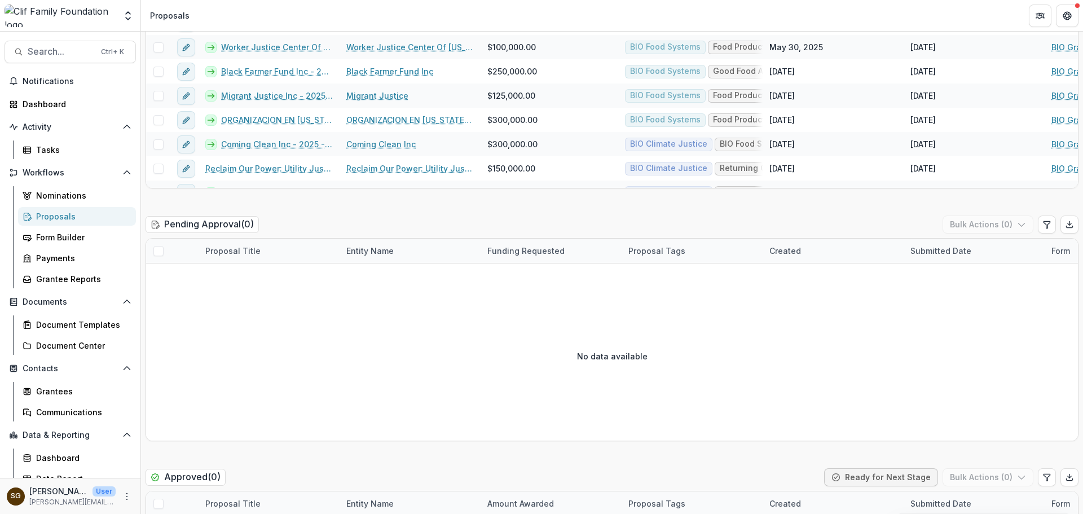
scroll to position [1016, 0]
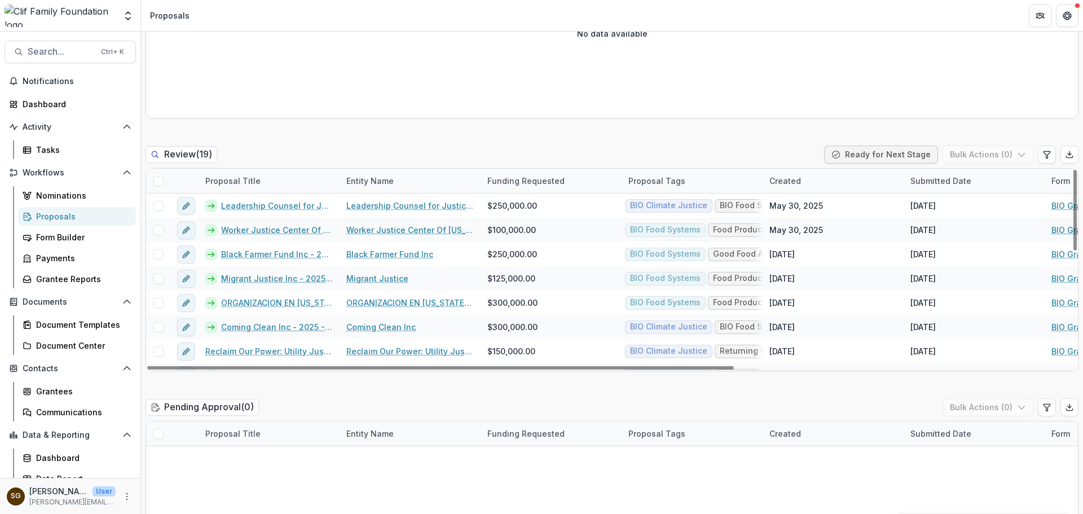
click at [158, 178] on span at bounding box center [158, 181] width 10 height 10
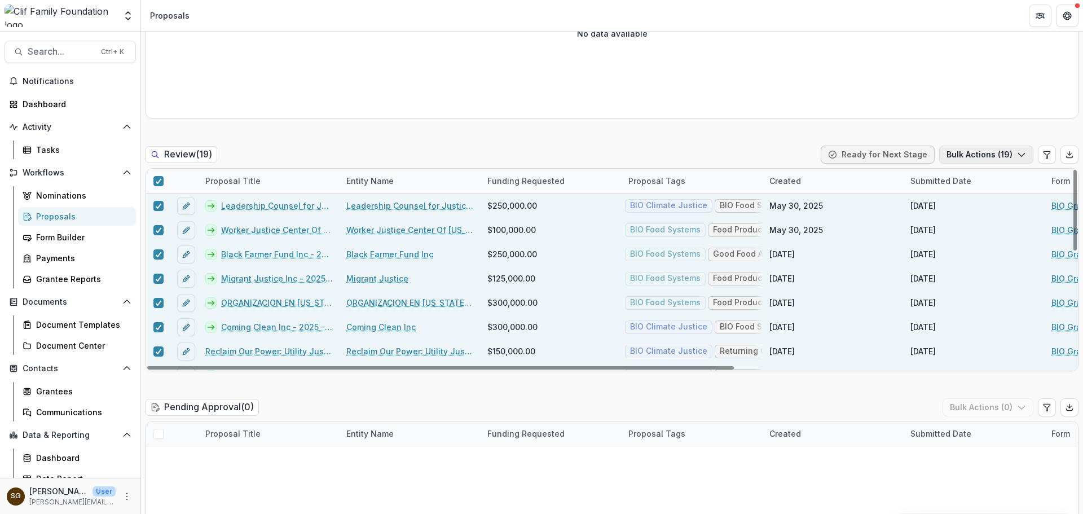
click at [953, 156] on button "Bulk Actions ( 19 )" at bounding box center [987, 155] width 94 height 18
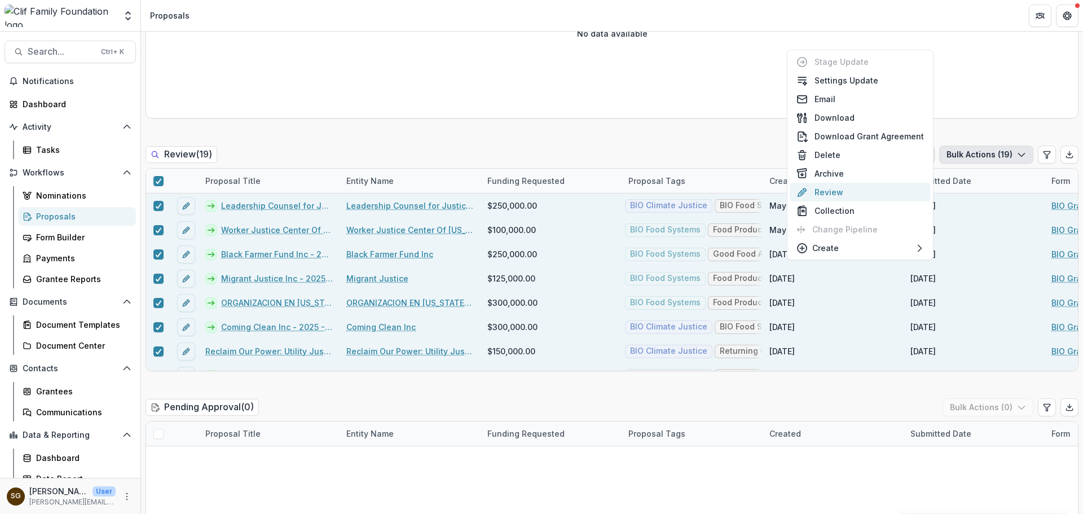
click at [866, 186] on button "Review" at bounding box center [860, 192] width 141 height 19
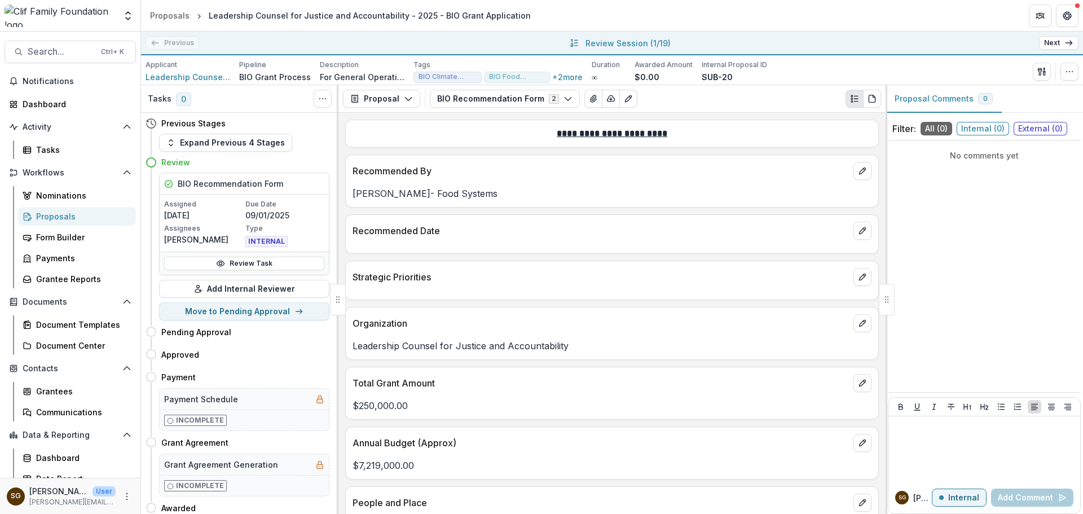
click at [1050, 38] on link "Next" at bounding box center [1059, 43] width 40 height 14
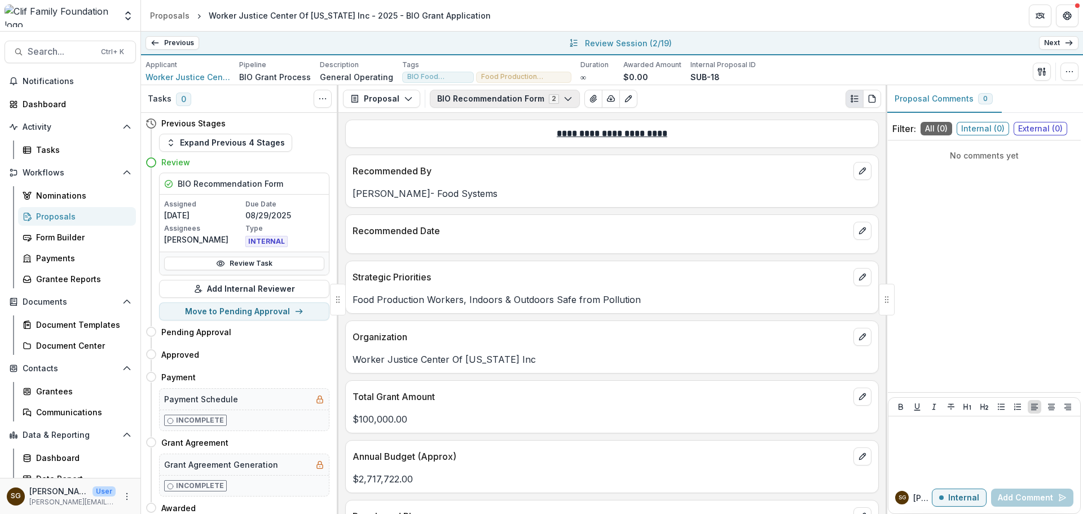
click at [472, 94] on button "BIO Recommendation Form 2" at bounding box center [505, 99] width 150 height 18
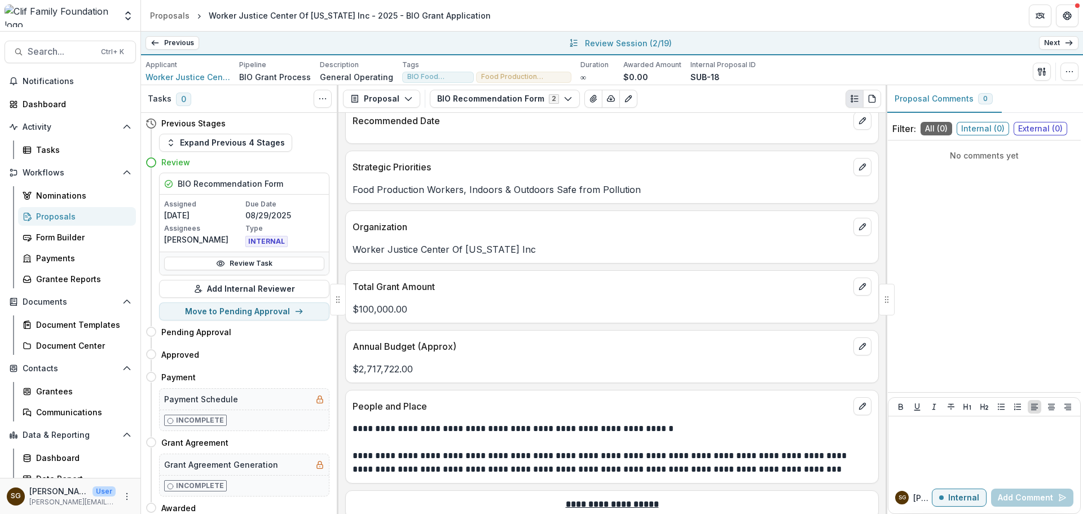
scroll to position [113, 0]
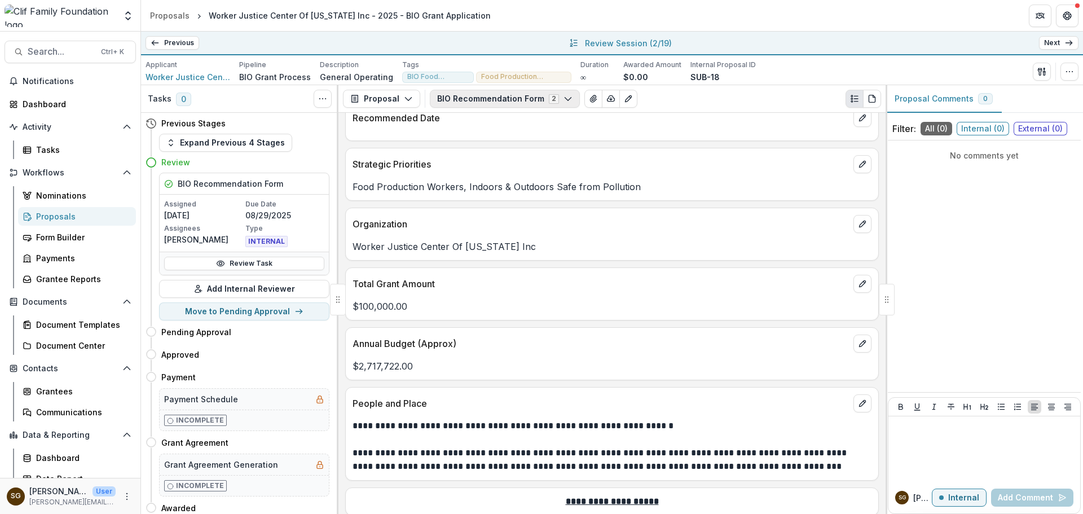
click at [468, 96] on button "BIO Recommendation Form 2" at bounding box center [505, 99] width 150 height 18
click at [466, 145] on span "BIO Grant Application" at bounding box center [526, 141] width 152 height 12
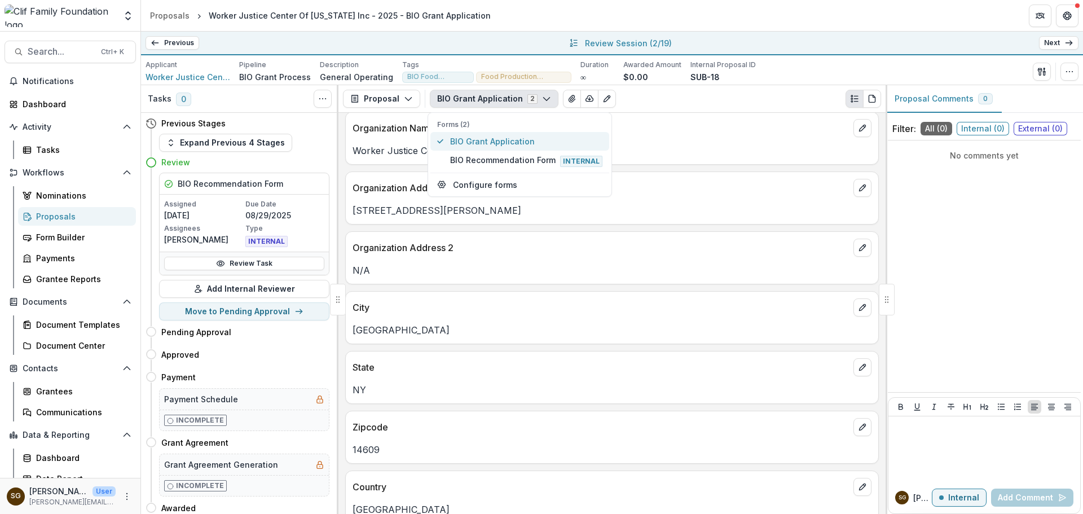
scroll to position [175, 0]
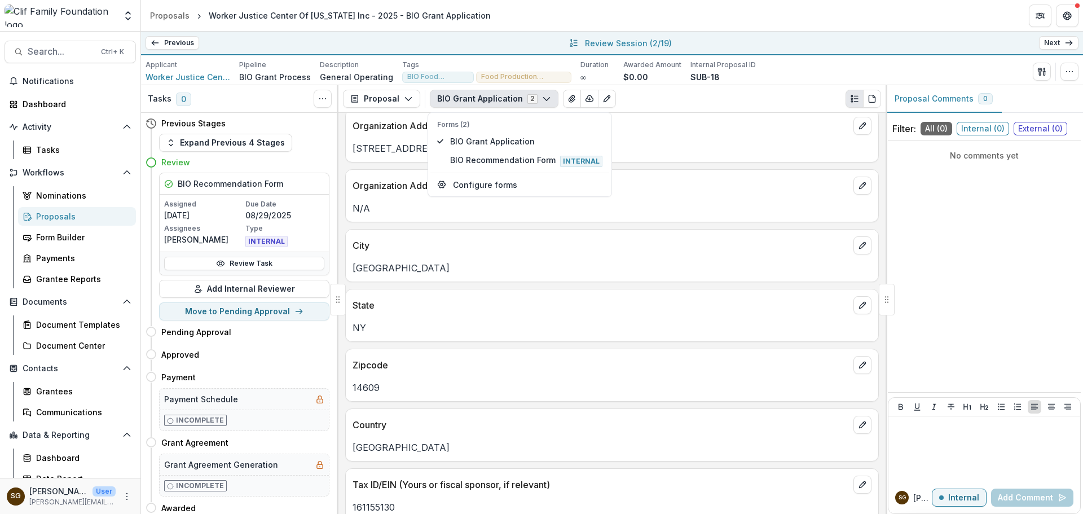
click at [501, 363] on p "Zipcode" at bounding box center [601, 365] width 497 height 14
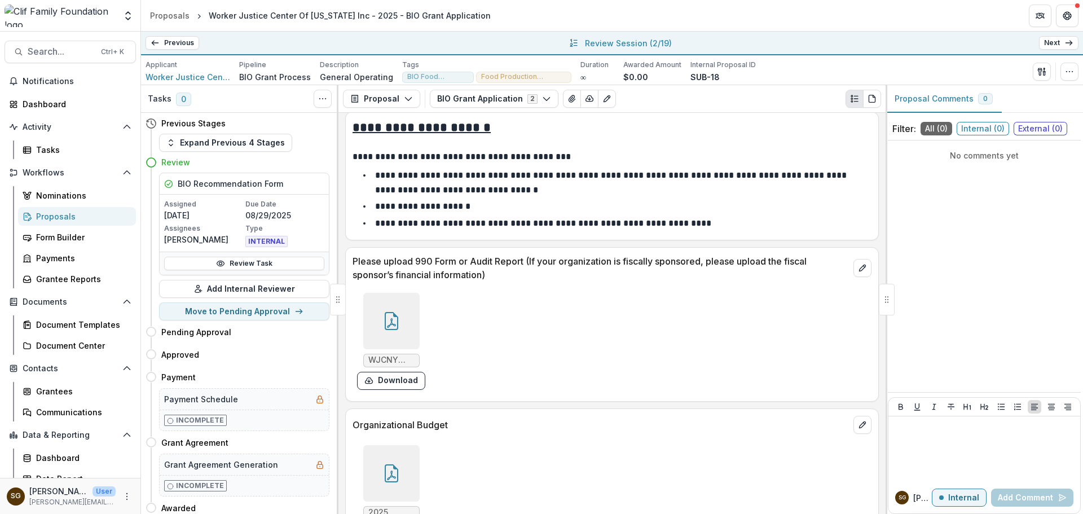
scroll to position [2094, 0]
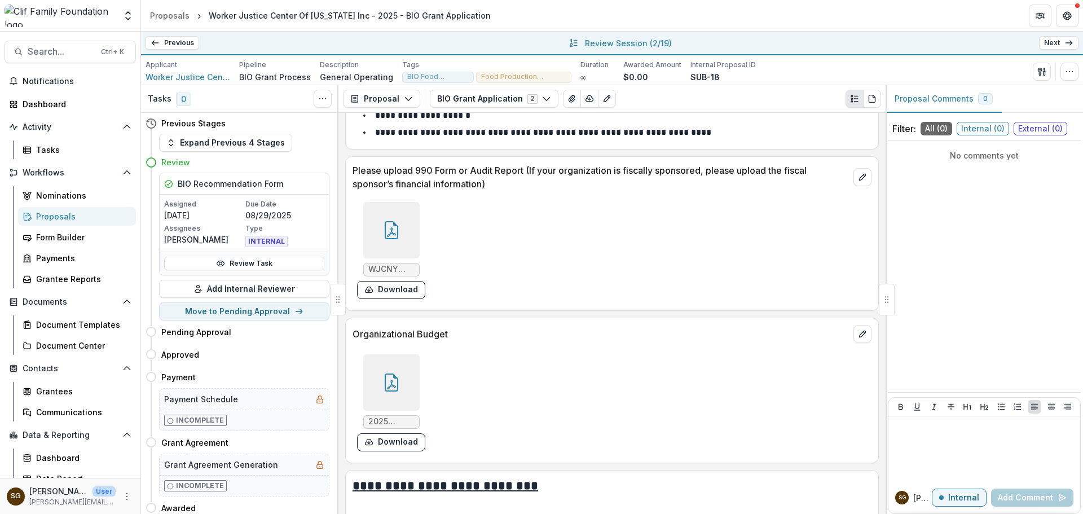
click at [394, 237] on icon at bounding box center [392, 230] width 18 height 18
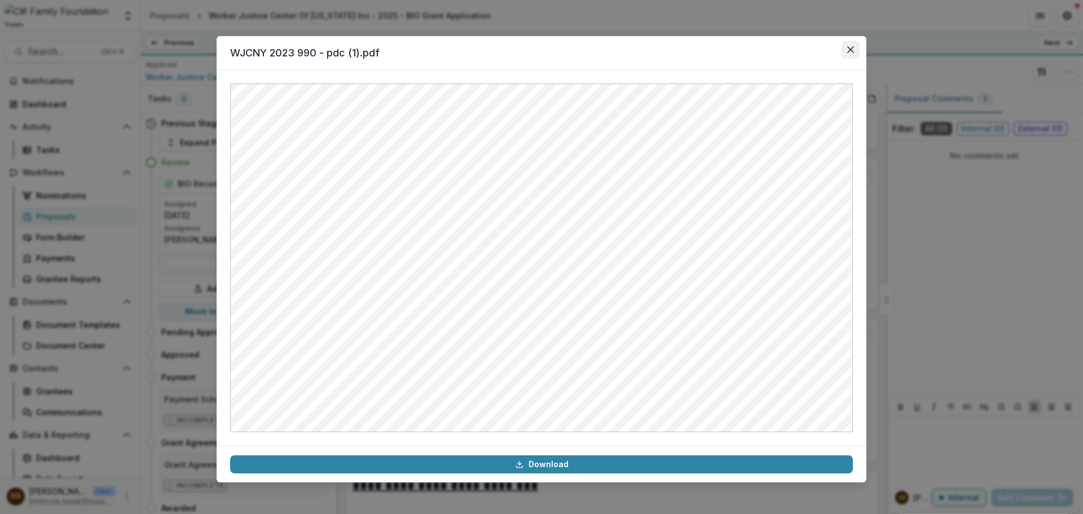
click at [844, 51] on button "Close" at bounding box center [851, 50] width 18 height 18
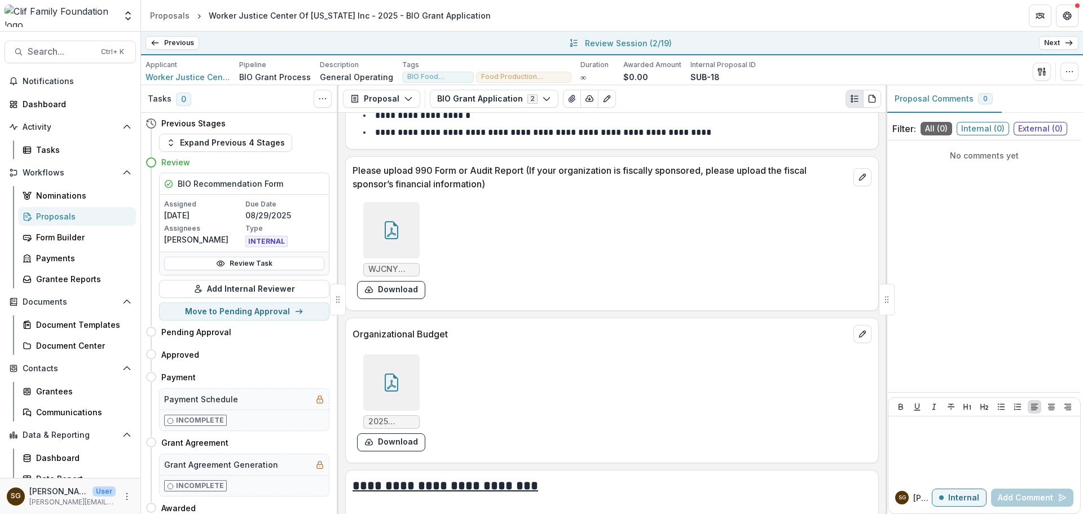
click at [398, 366] on div at bounding box center [391, 382] width 56 height 56
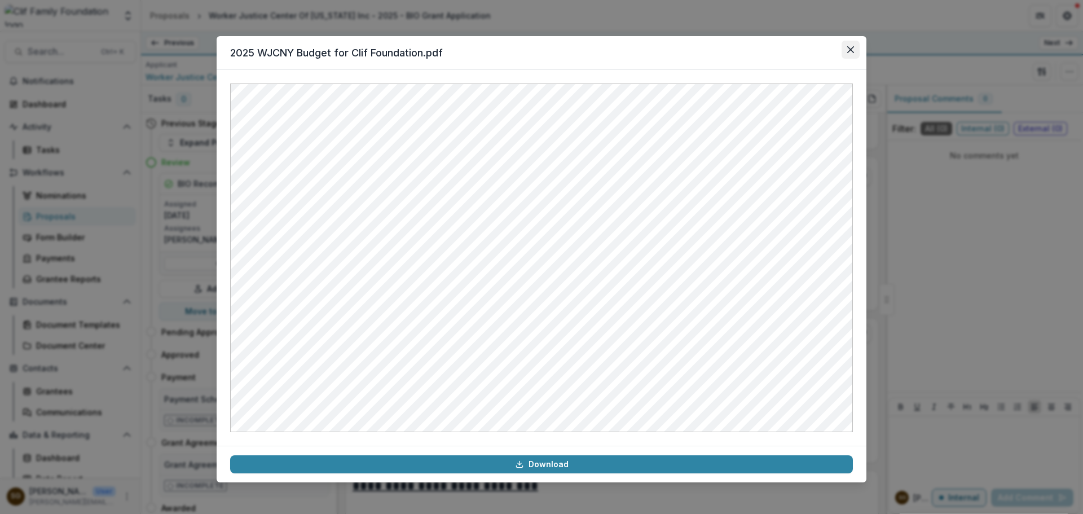
click at [851, 46] on button "Close" at bounding box center [851, 50] width 18 height 18
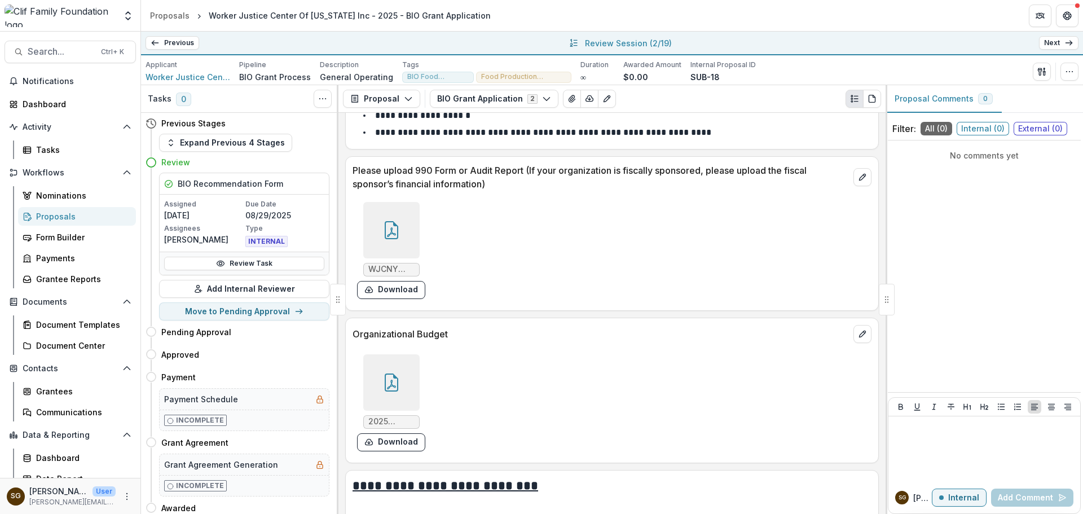
click at [410, 371] on div at bounding box center [391, 382] width 56 height 56
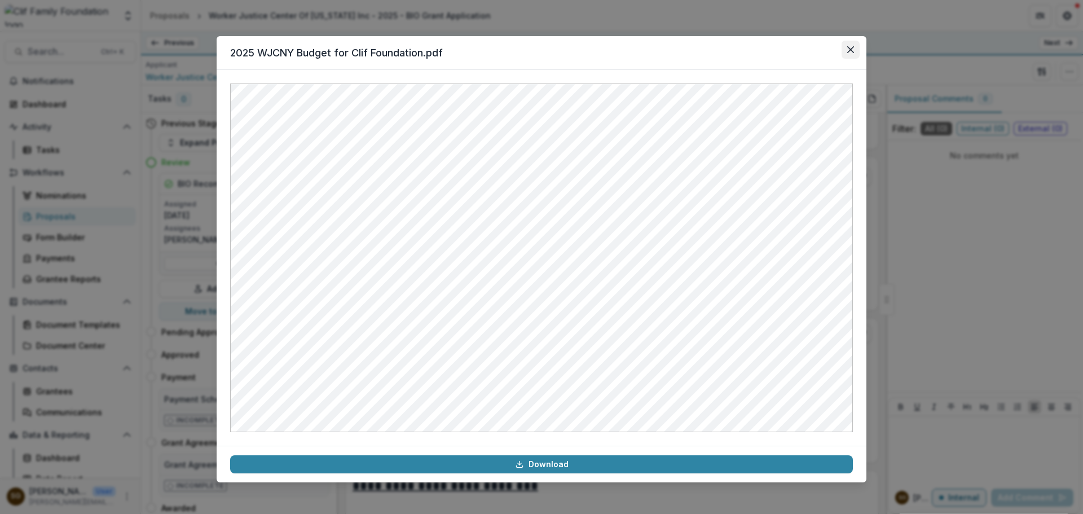
click at [853, 45] on button "Close" at bounding box center [851, 50] width 18 height 18
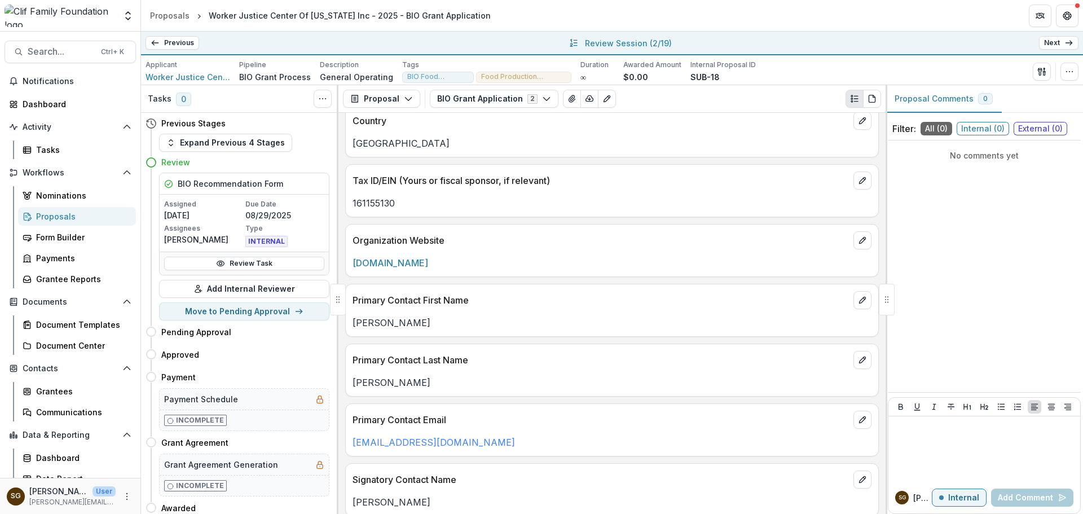
scroll to position [401, 0]
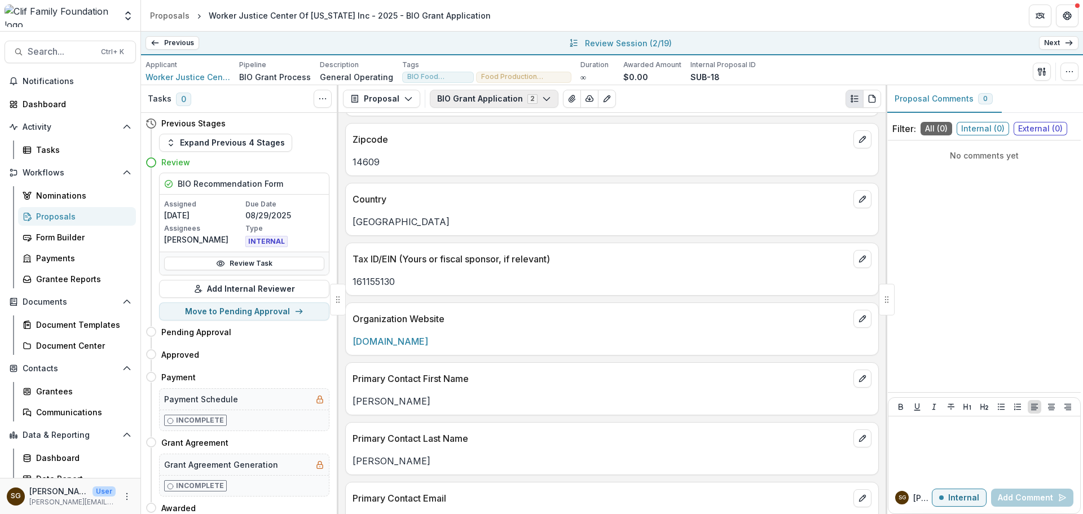
click at [508, 104] on button "BIO Grant Application 2" at bounding box center [494, 99] width 129 height 18
click at [506, 157] on span "BIO Recommendation Form Internal" at bounding box center [526, 160] width 152 height 12
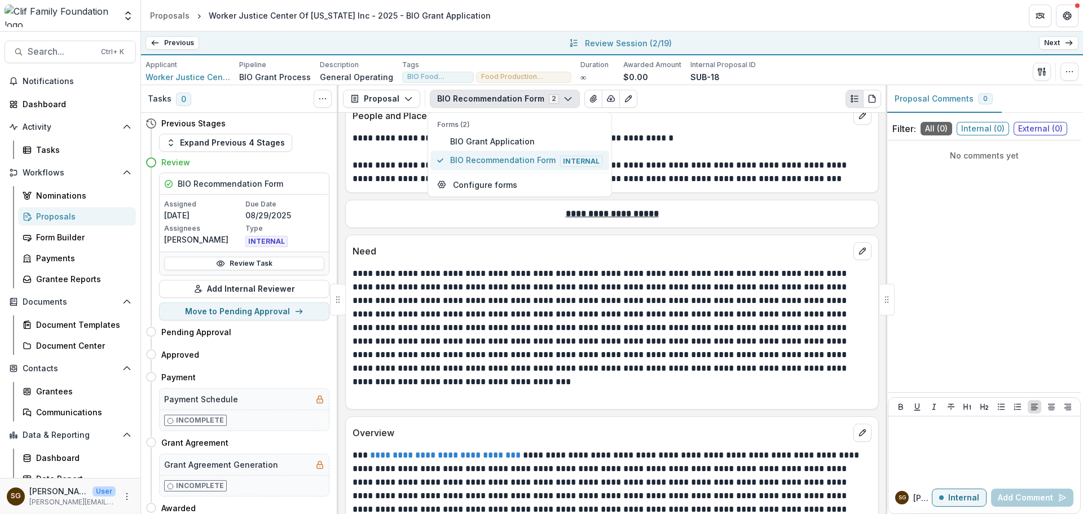
scroll to position [414, 0]
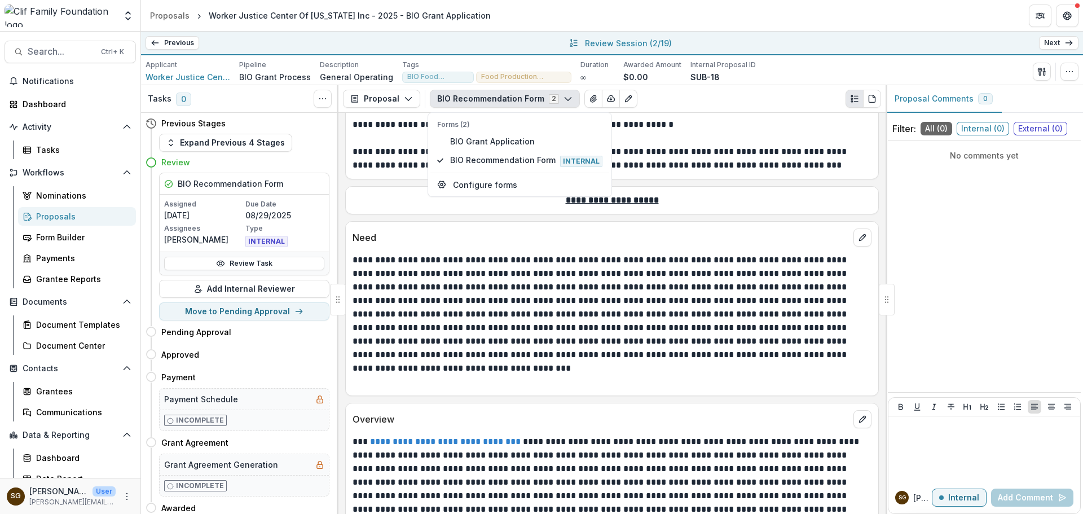
click at [649, 358] on p "**********" at bounding box center [611, 307] width 516 height 108
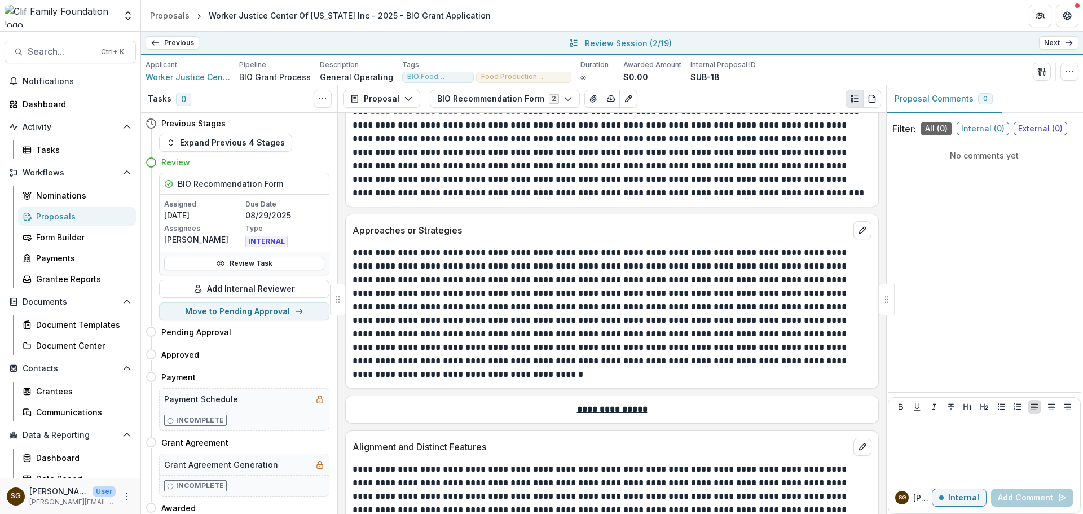
scroll to position [902, 0]
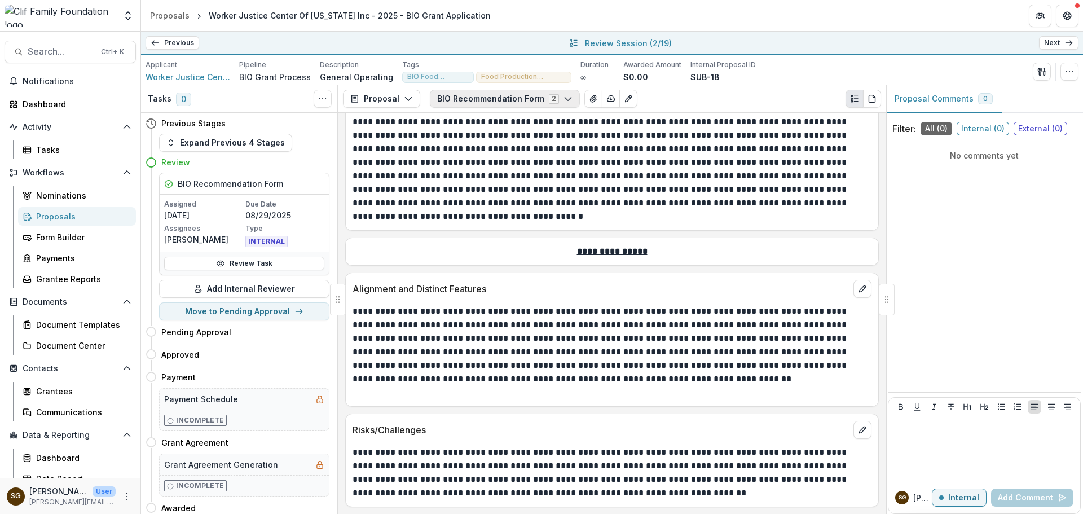
click at [488, 98] on button "BIO Recommendation Form 2" at bounding box center [505, 99] width 150 height 18
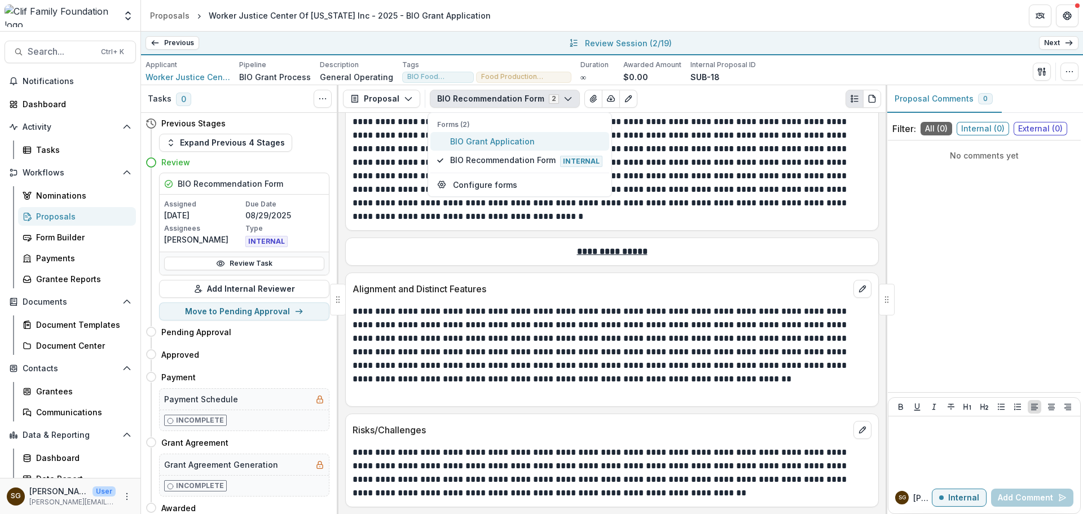
click at [492, 148] on button "BIO Grant Application" at bounding box center [520, 141] width 179 height 19
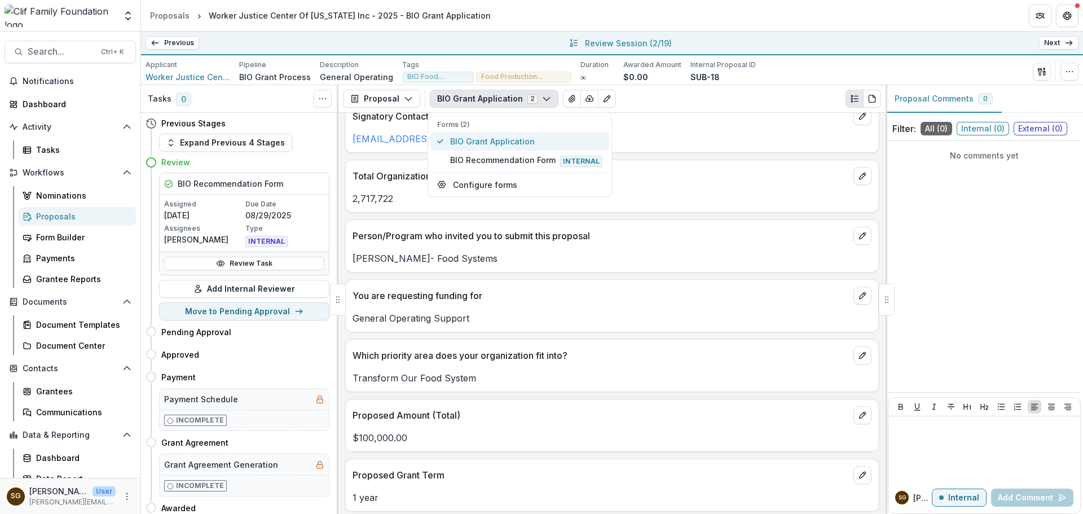
scroll to position [964, 0]
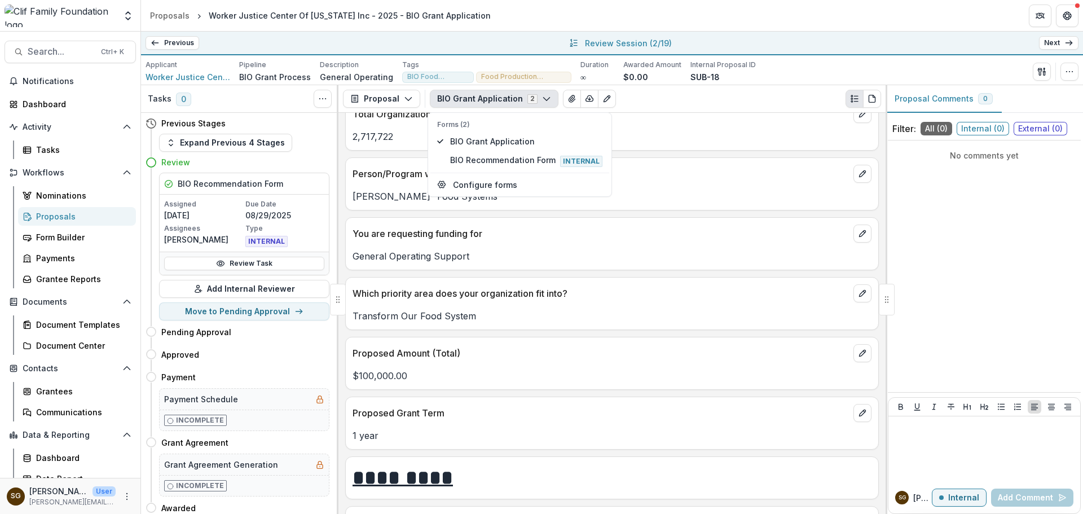
click at [538, 301] on div "Which priority area does your organization fit into?" at bounding box center [612, 290] width 533 height 25
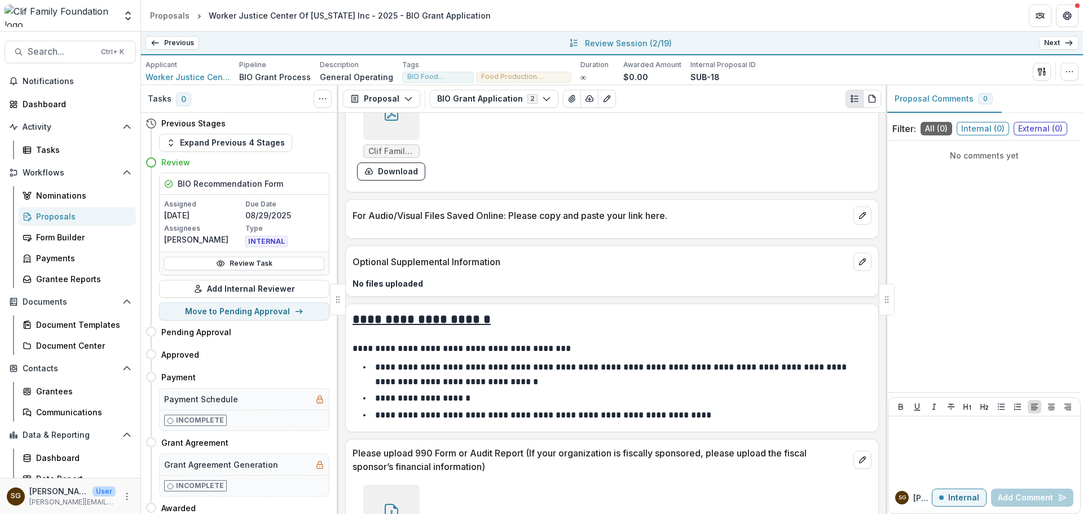
scroll to position [1642, 0]
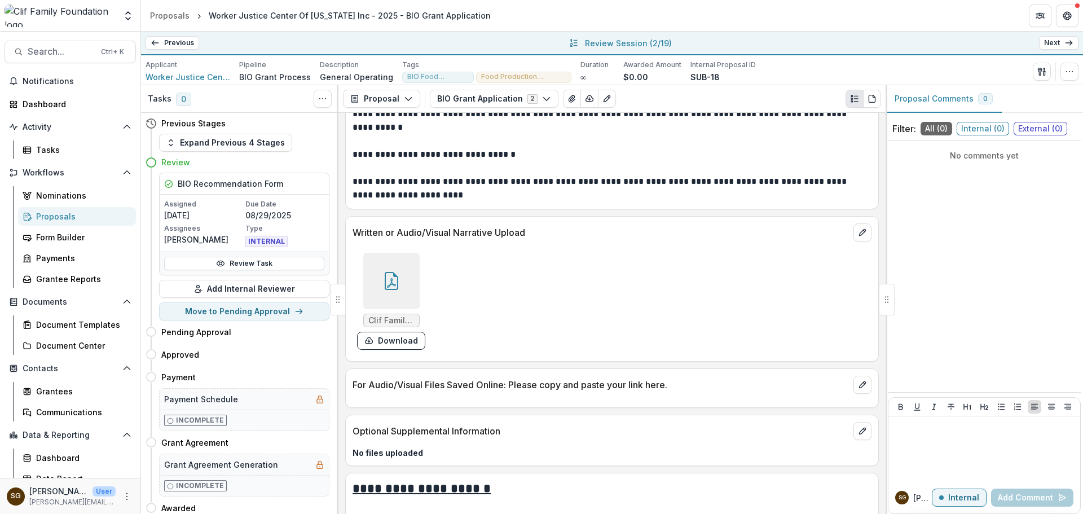
click at [402, 288] on div at bounding box center [391, 281] width 56 height 56
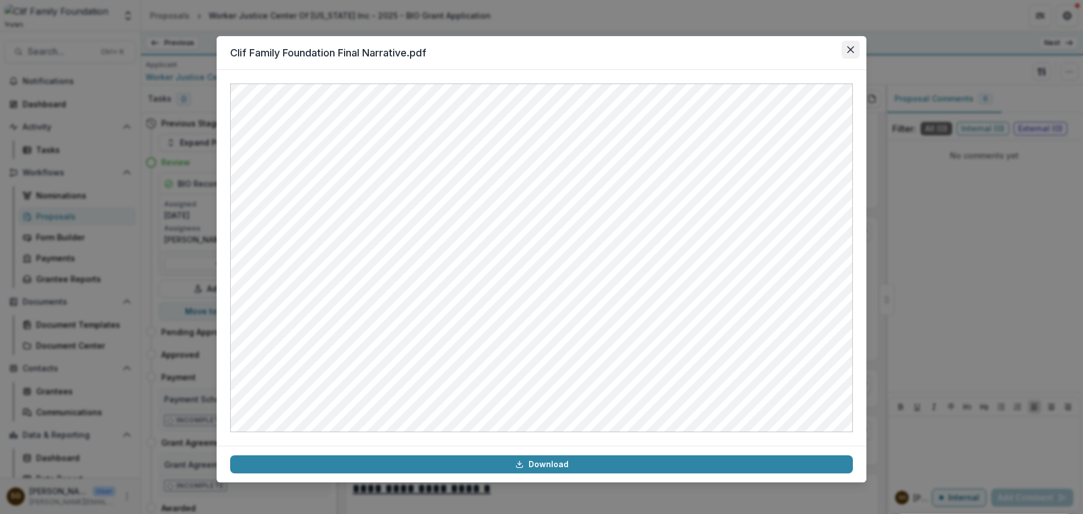
click at [850, 54] on button "Close" at bounding box center [851, 50] width 18 height 18
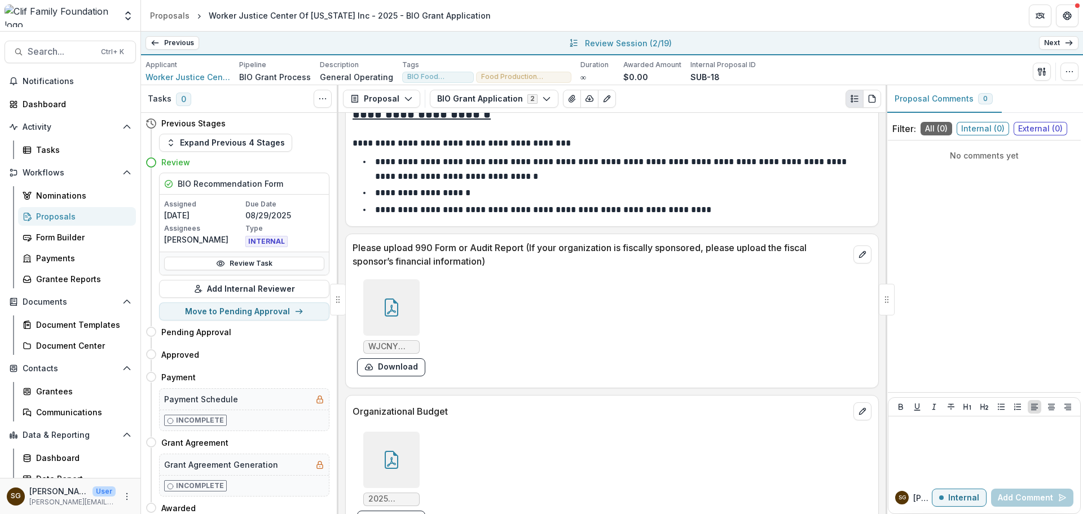
scroll to position [2037, 0]
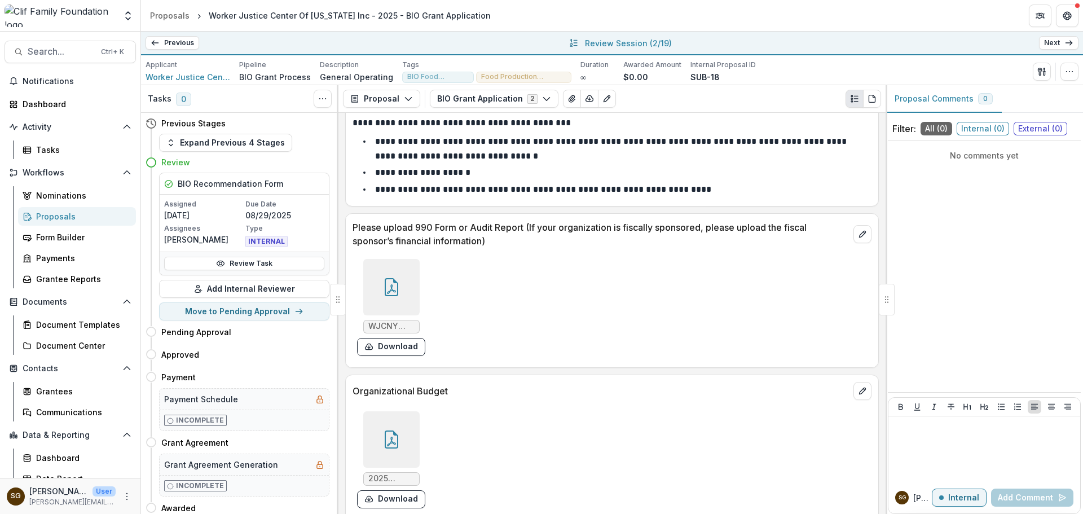
click at [400, 285] on div at bounding box center [391, 287] width 56 height 56
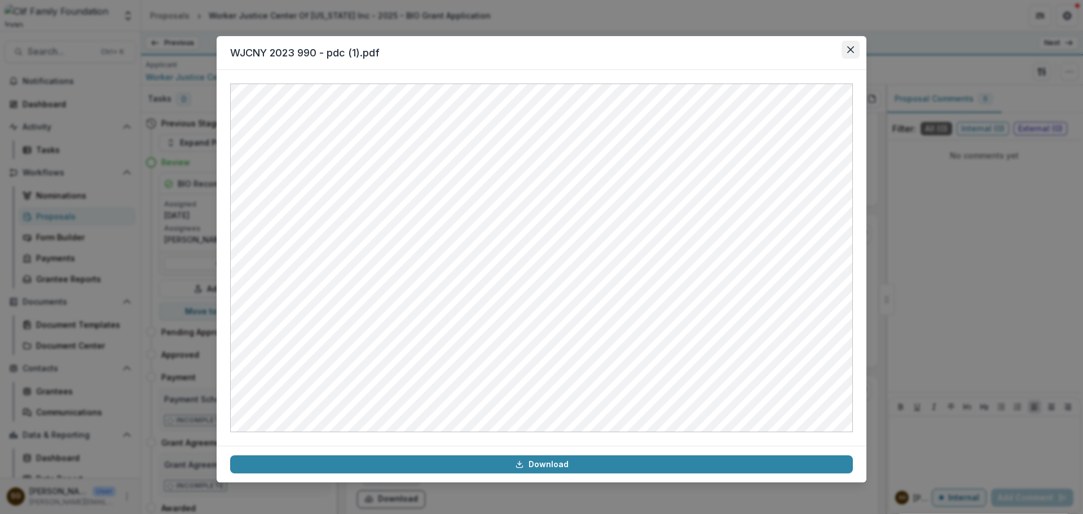
click at [847, 46] on button "Close" at bounding box center [851, 50] width 18 height 18
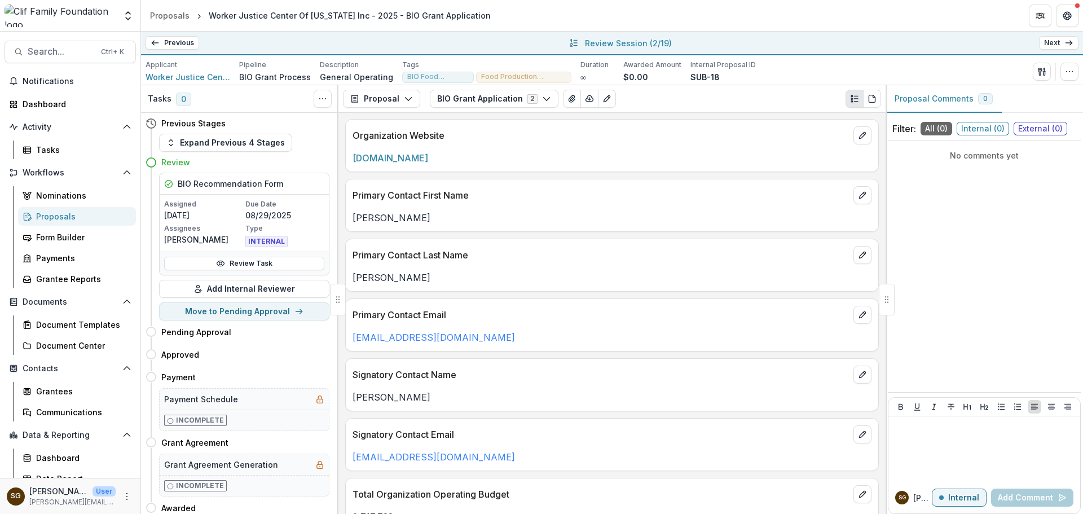
scroll to position [502, 0]
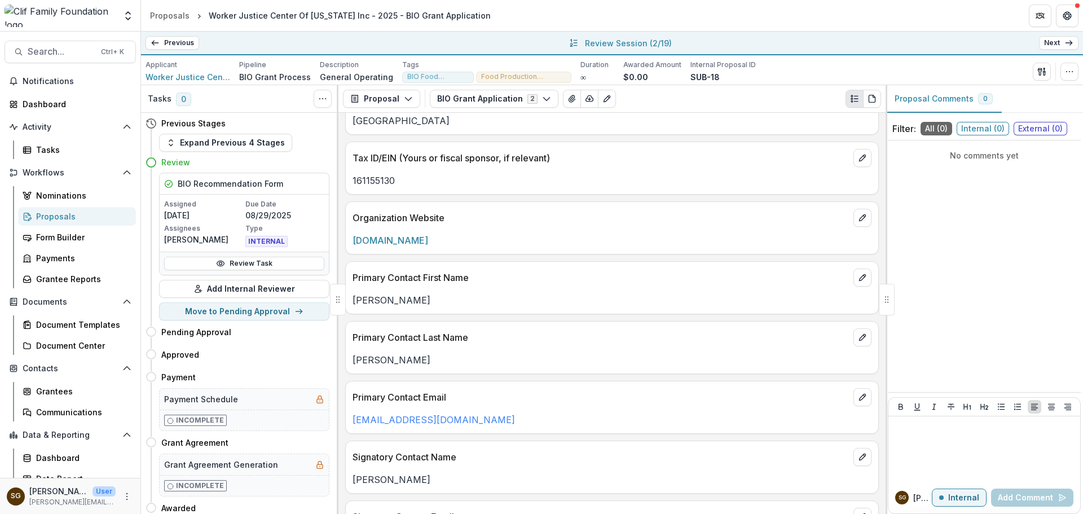
click at [1059, 48] on link "Next" at bounding box center [1059, 43] width 40 height 14
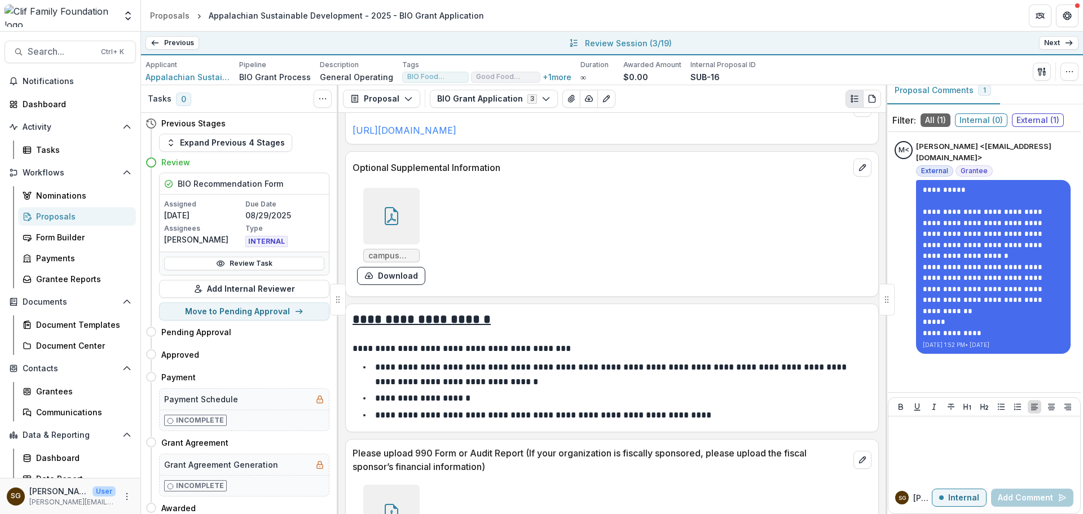
scroll to position [2031, 0]
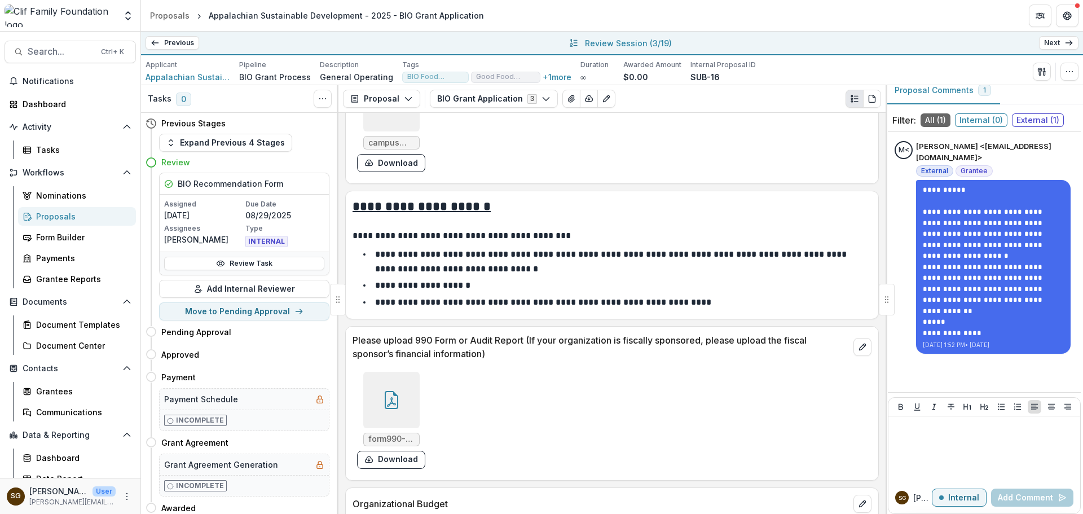
click at [395, 410] on div at bounding box center [391, 400] width 56 height 56
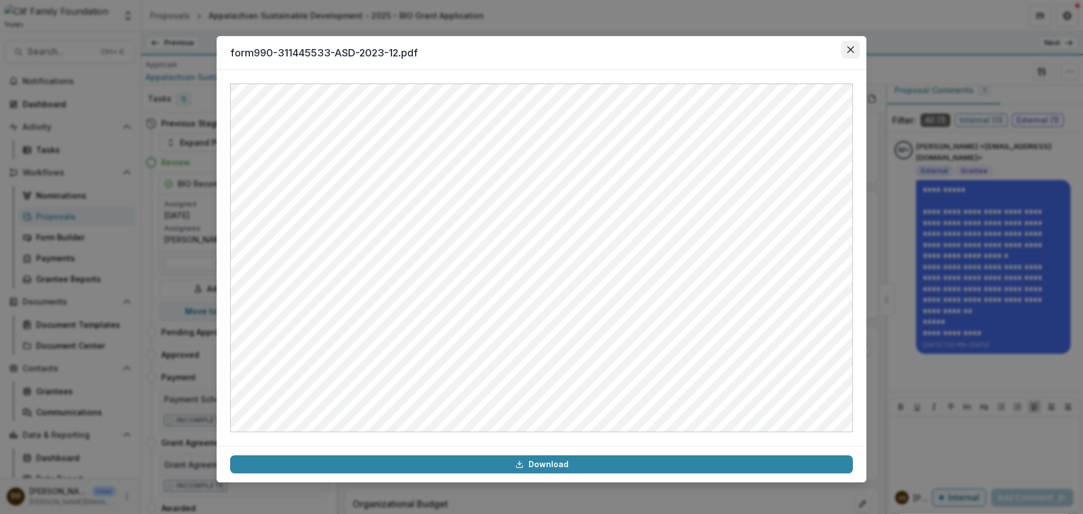
click at [847, 54] on button "Close" at bounding box center [851, 50] width 18 height 18
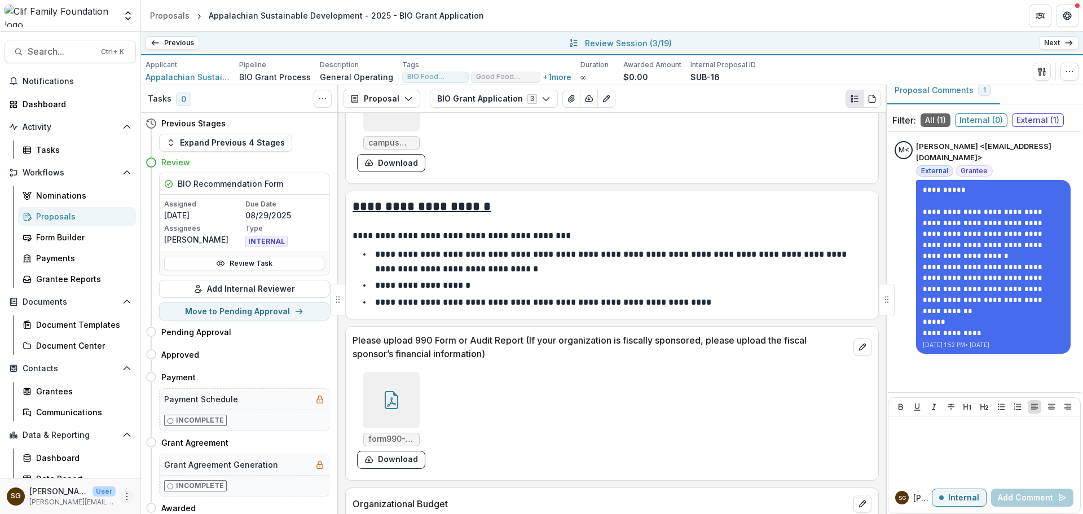
click at [124, 495] on icon "More" at bounding box center [126, 496] width 9 height 9
click at [172, 480] on link "User Settings" at bounding box center [198, 472] width 121 height 19
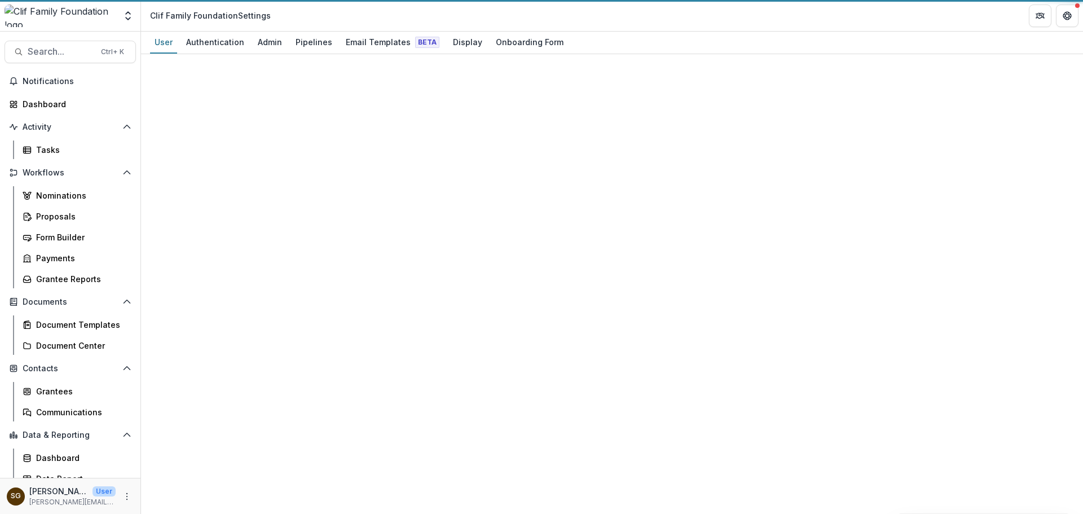
select select "****"
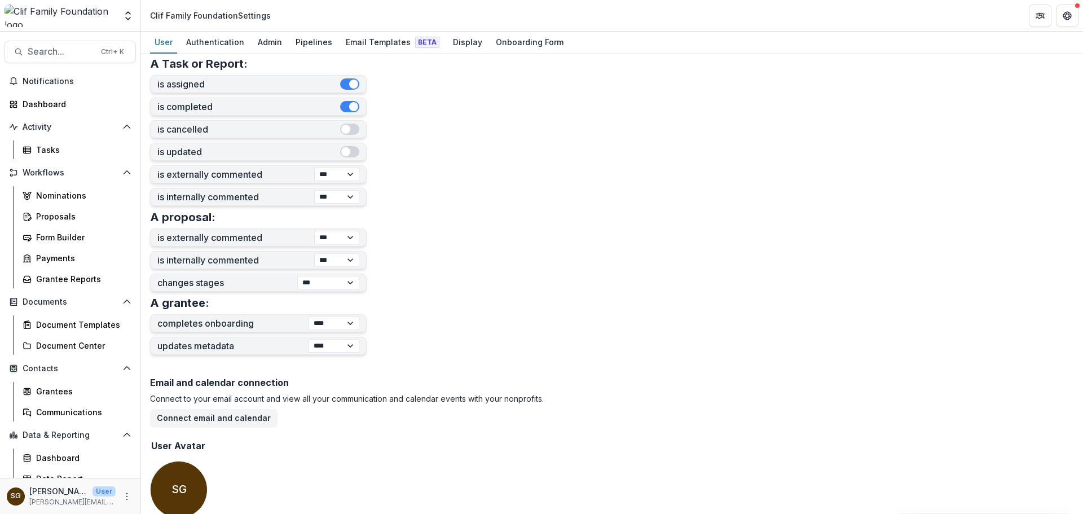
scroll to position [232, 0]
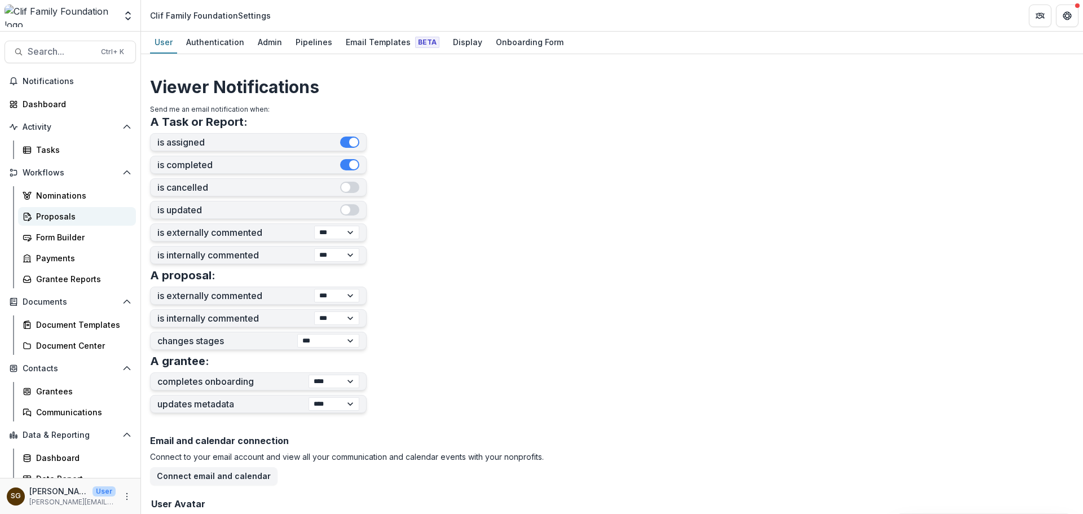
click at [67, 212] on div "Proposals" at bounding box center [81, 216] width 91 height 12
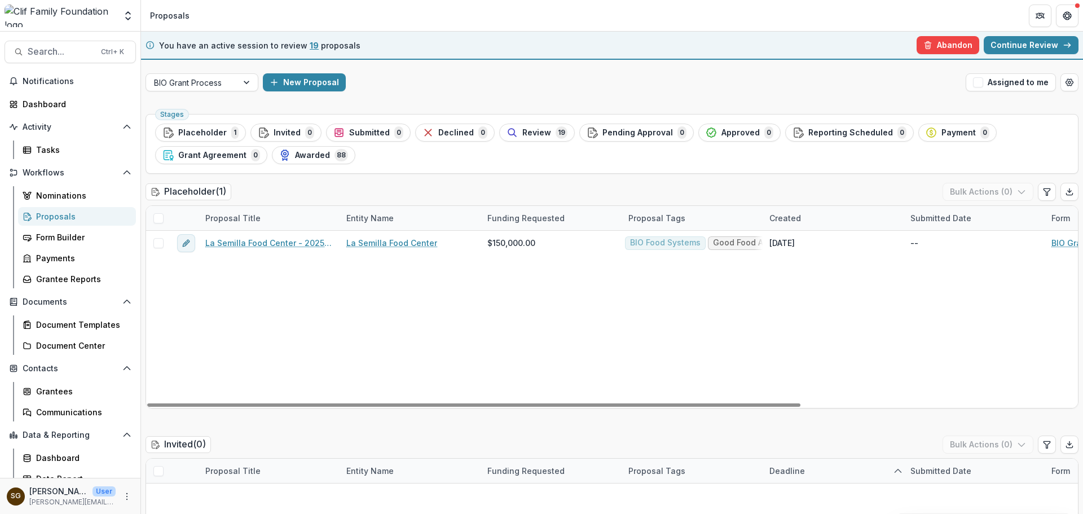
click at [1056, 46] on link "Continue Review" at bounding box center [1031, 45] width 95 height 18
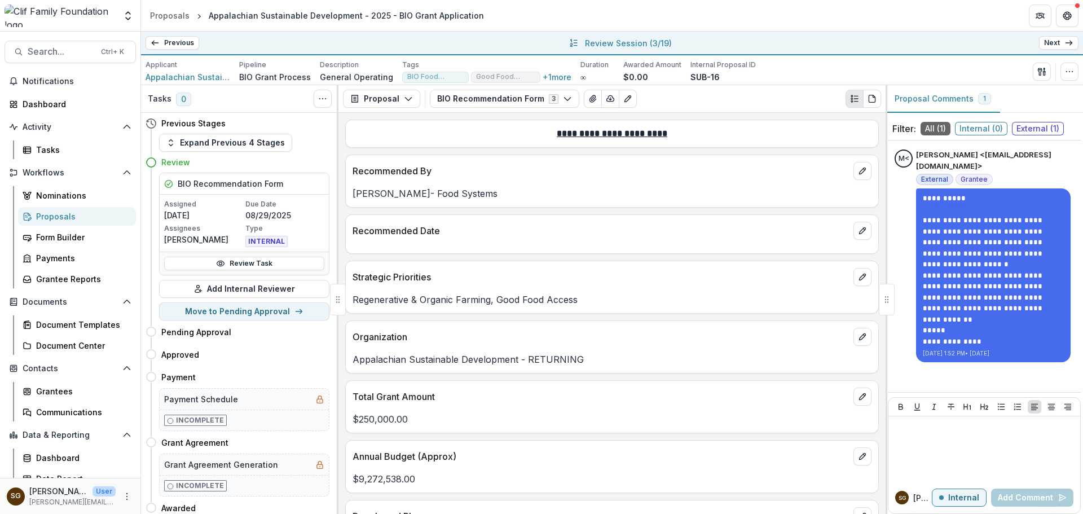
click at [1065, 38] on icon at bounding box center [1069, 42] width 9 height 9
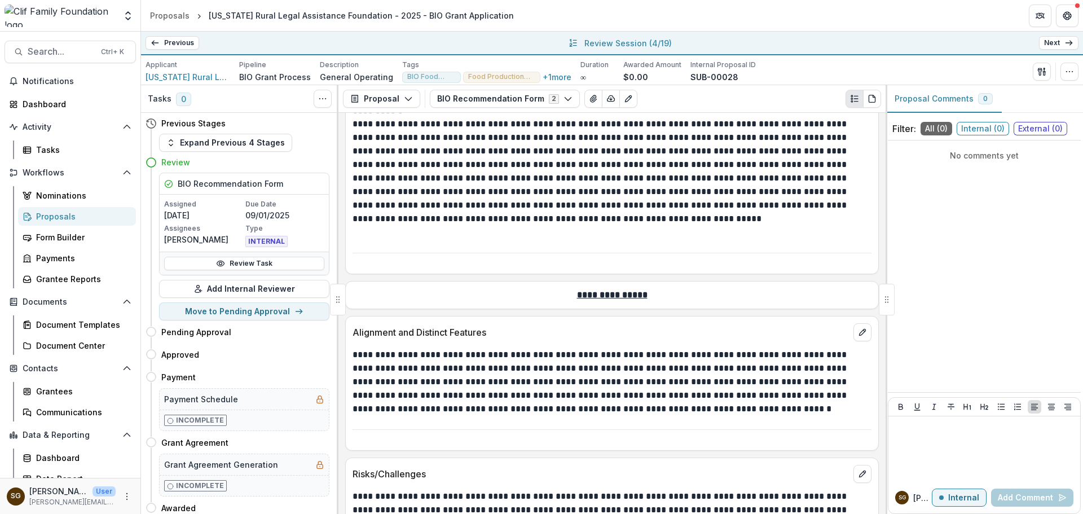
scroll to position [918, 0]
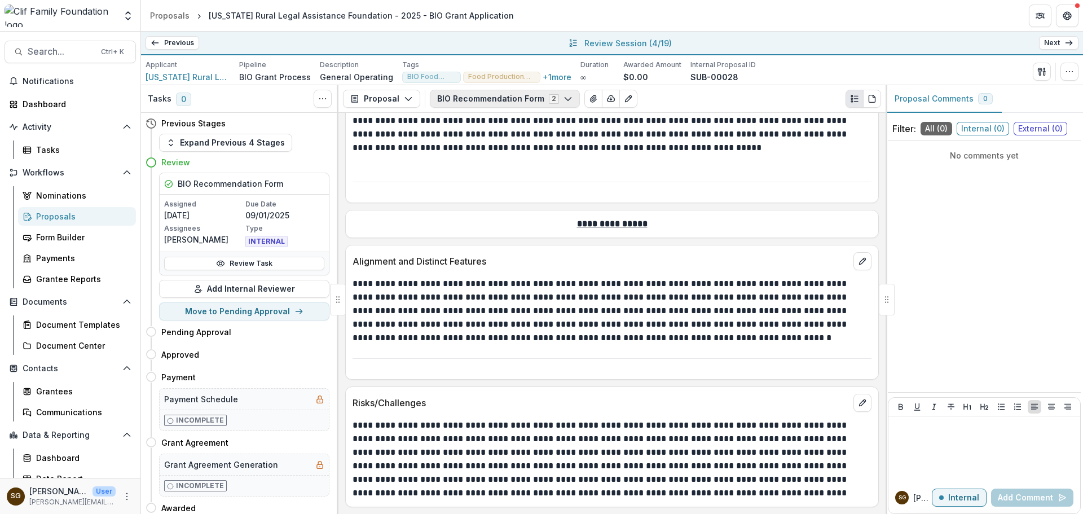
click at [484, 92] on button "BIO Recommendation Form 2" at bounding box center [505, 99] width 150 height 18
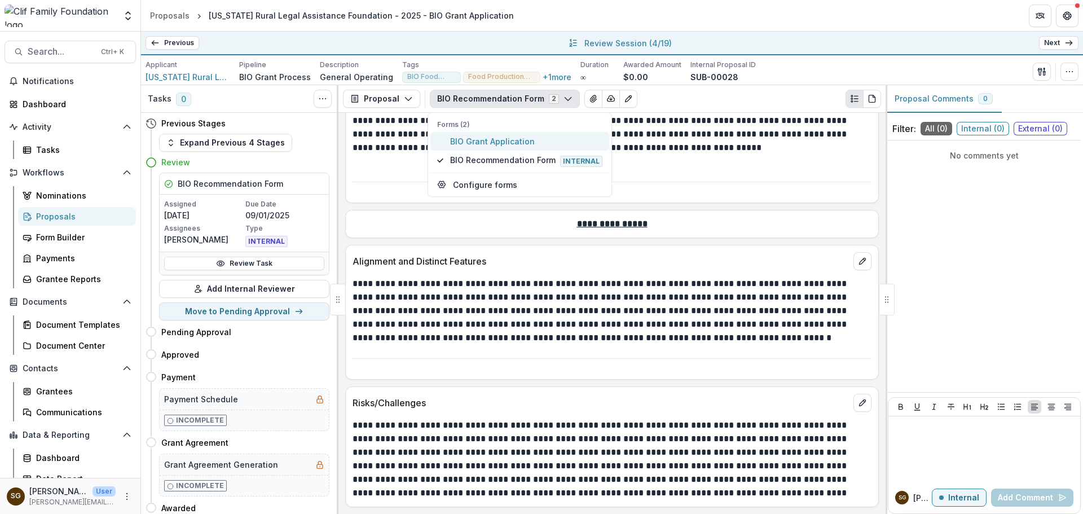
click at [493, 143] on span "BIO Grant Application" at bounding box center [526, 141] width 152 height 12
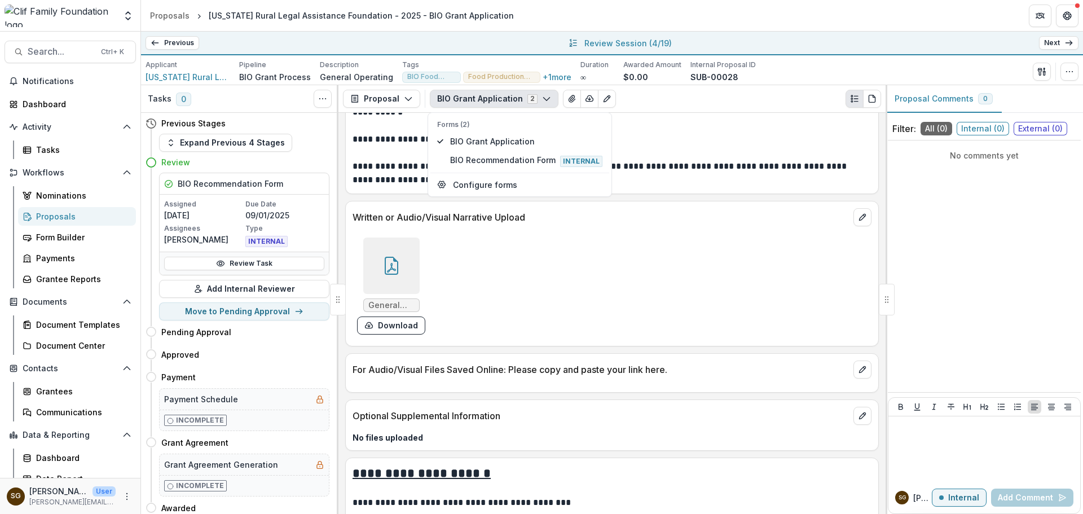
scroll to position [1995, 0]
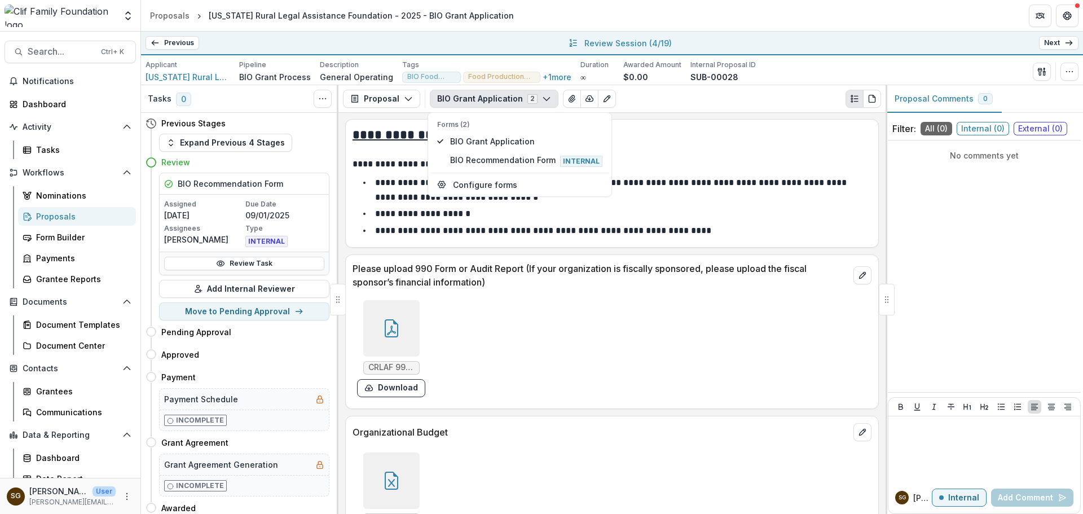
click at [393, 327] on icon at bounding box center [392, 328] width 18 height 18
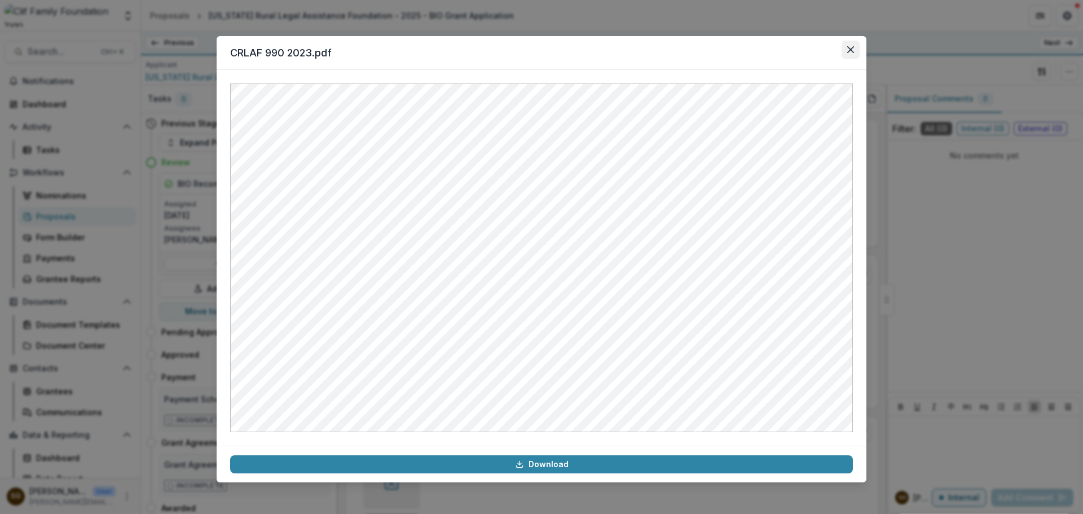
click at [846, 55] on button "Close" at bounding box center [851, 50] width 18 height 18
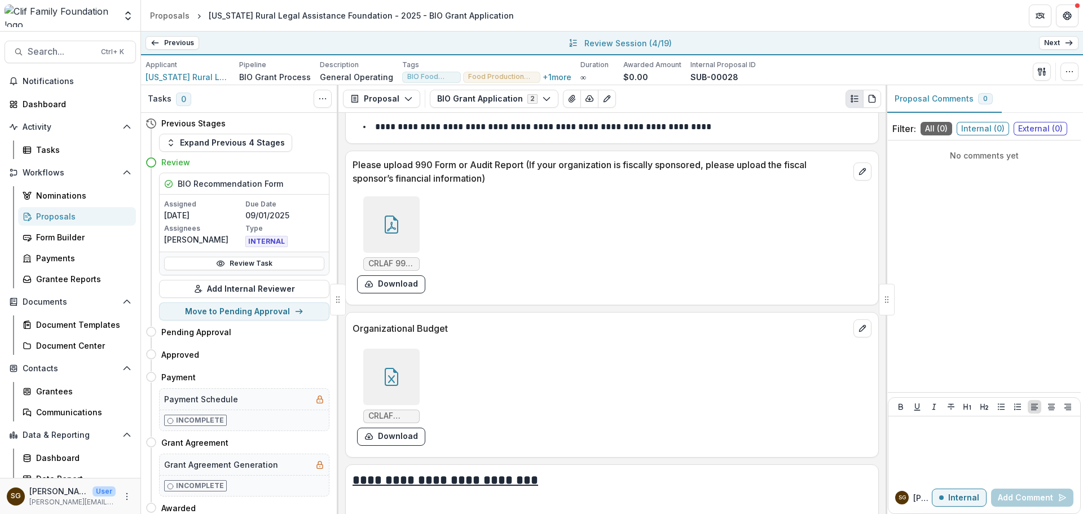
scroll to position [2108, 0]
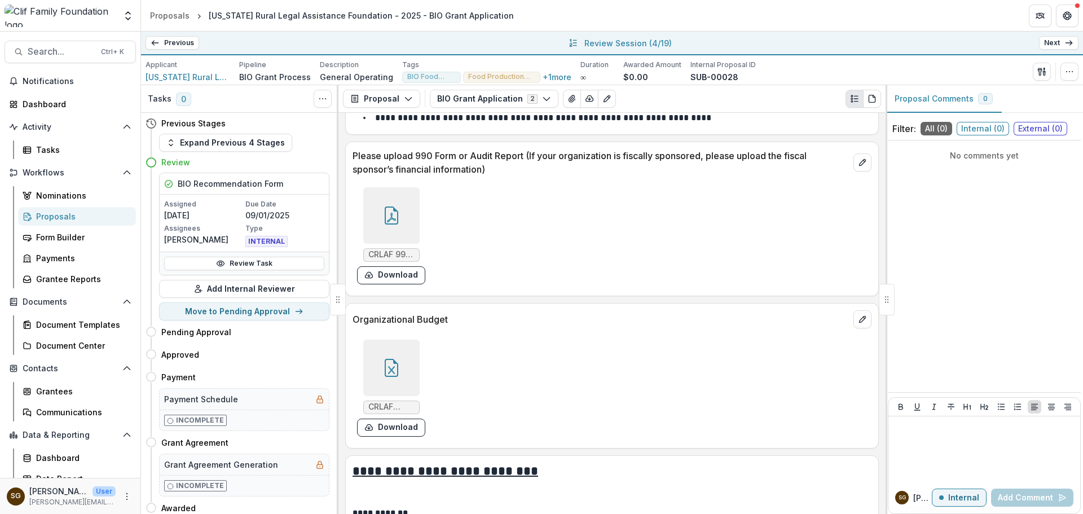
click at [403, 359] on div at bounding box center [391, 368] width 56 height 56
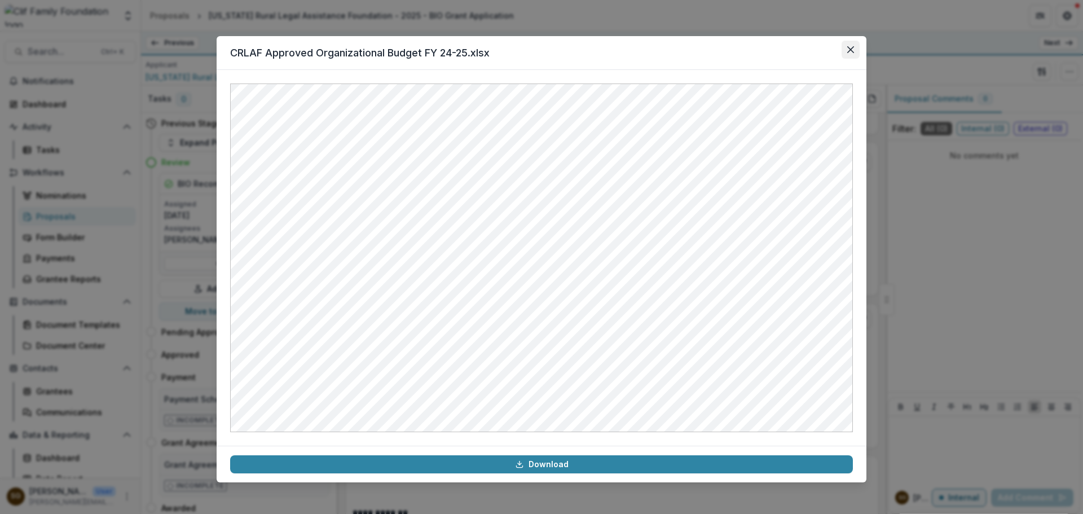
click at [850, 43] on button "Close" at bounding box center [851, 50] width 18 height 18
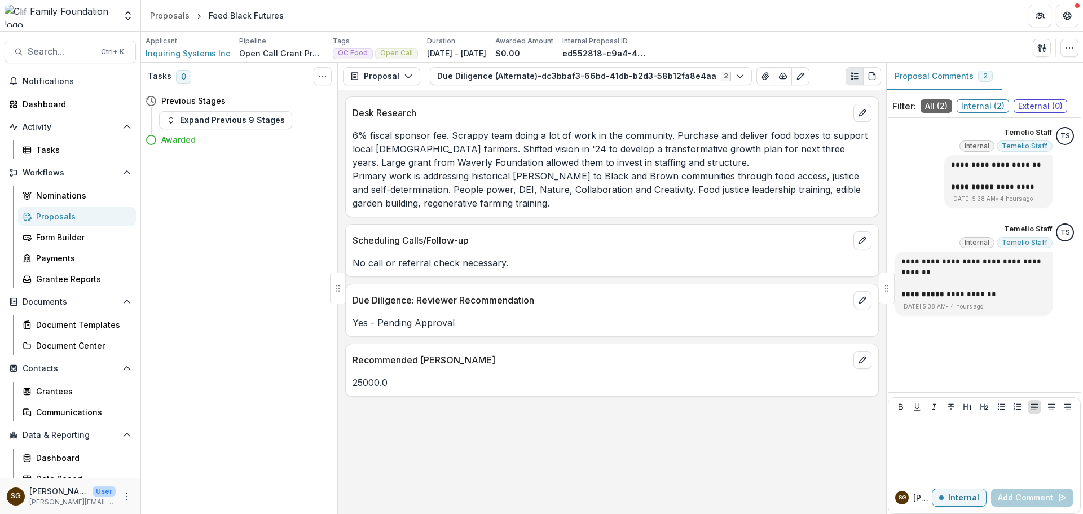
click at [984, 106] on span "Internal ( 2 )" at bounding box center [983, 106] width 52 height 14
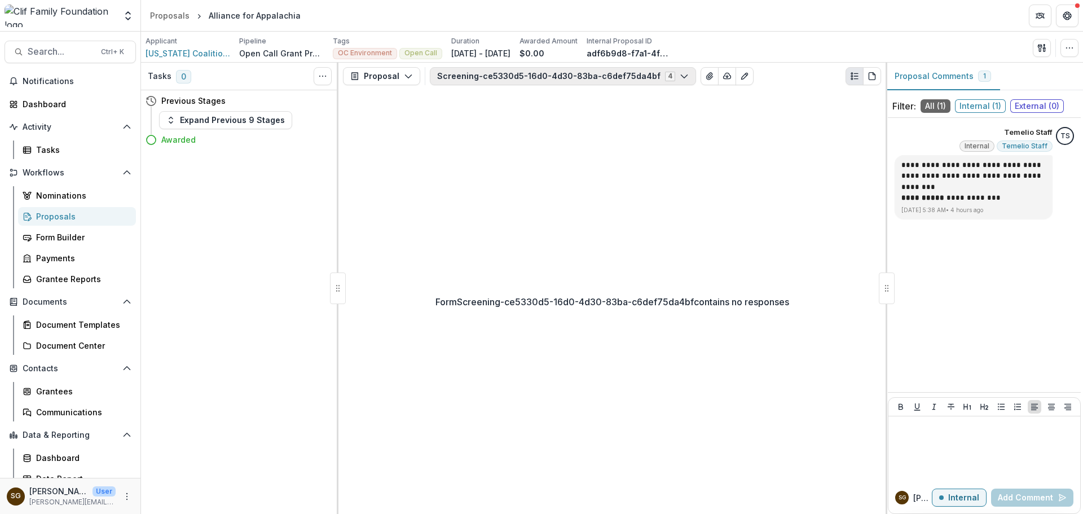
click at [552, 67] on button "Screening-ce5330d5-16d0-4d30-83ba-c6def75da4bf 4" at bounding box center [563, 76] width 266 height 18
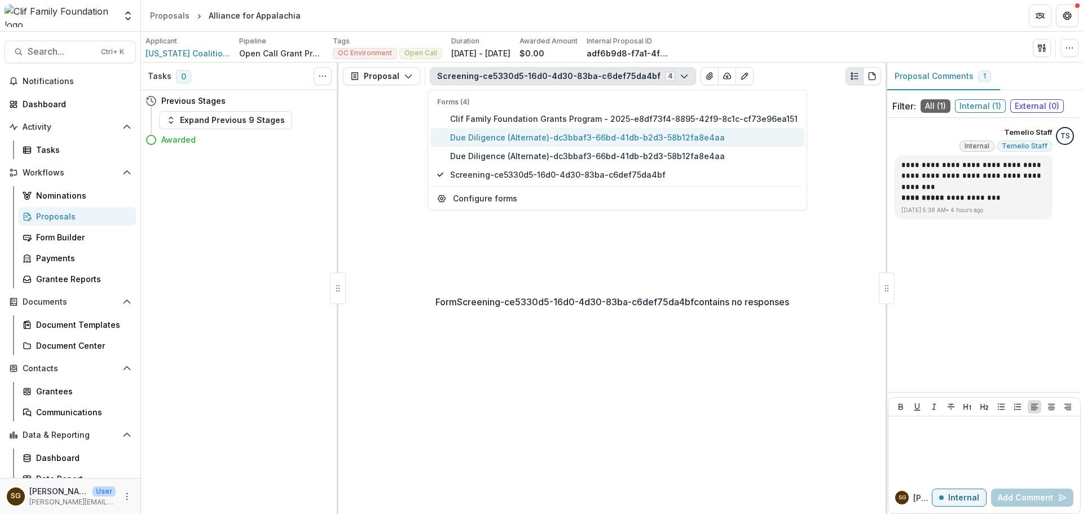
click at [537, 134] on span "Due Diligence (Alternate)-dc3bbaf3-66bd-41db-b2d3-58b12fa8e4aa" at bounding box center [624, 137] width 348 height 12
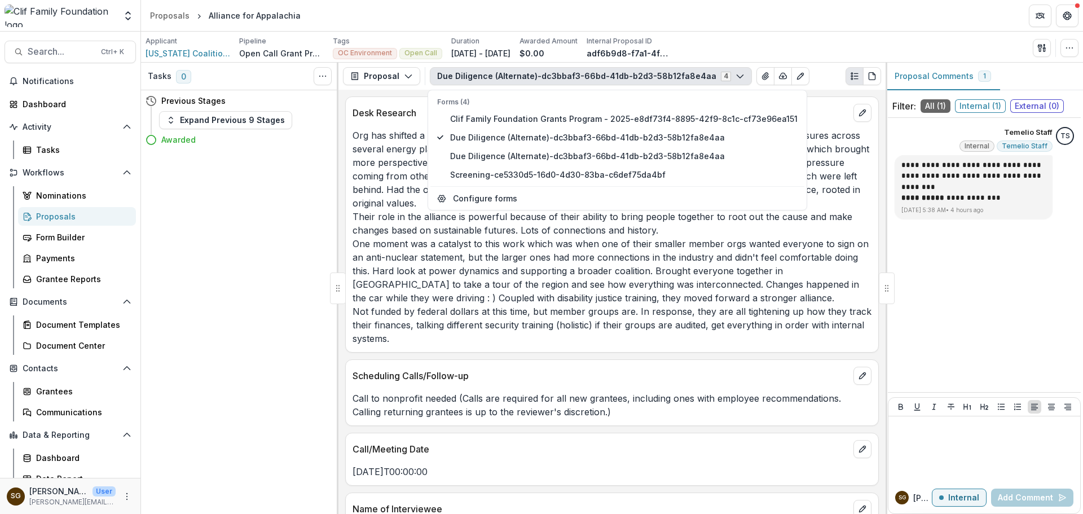
click at [532, 71] on button "Due Diligence (Alternate)-dc3bbaf3-66bd-41db-b2d3-58b12fa8e4aa 4" at bounding box center [591, 76] width 322 height 18
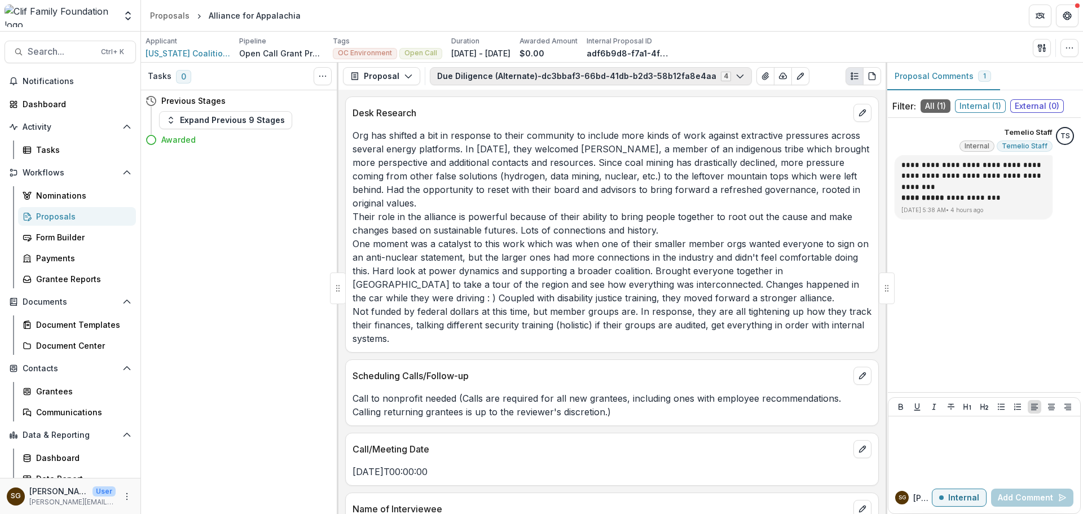
click at [529, 74] on button "Due Diligence (Alternate)-dc3bbaf3-66bd-41db-b2d3-58b12fa8e4aa 4" at bounding box center [591, 76] width 322 height 18
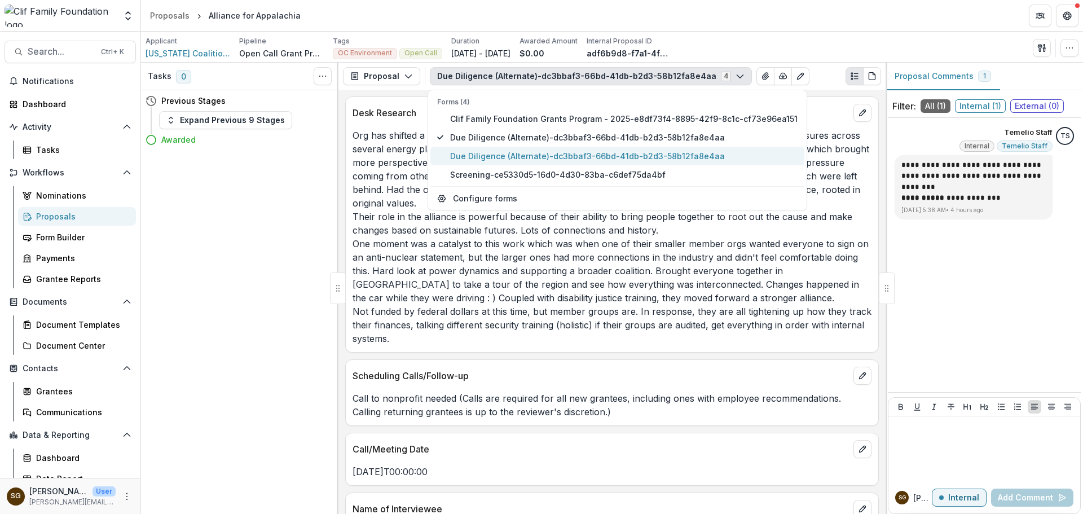
click at [525, 153] on span "Due Diligence (Alternate)-dc3bbaf3-66bd-41db-b2d3-58b12fa8e4aa" at bounding box center [624, 156] width 348 height 12
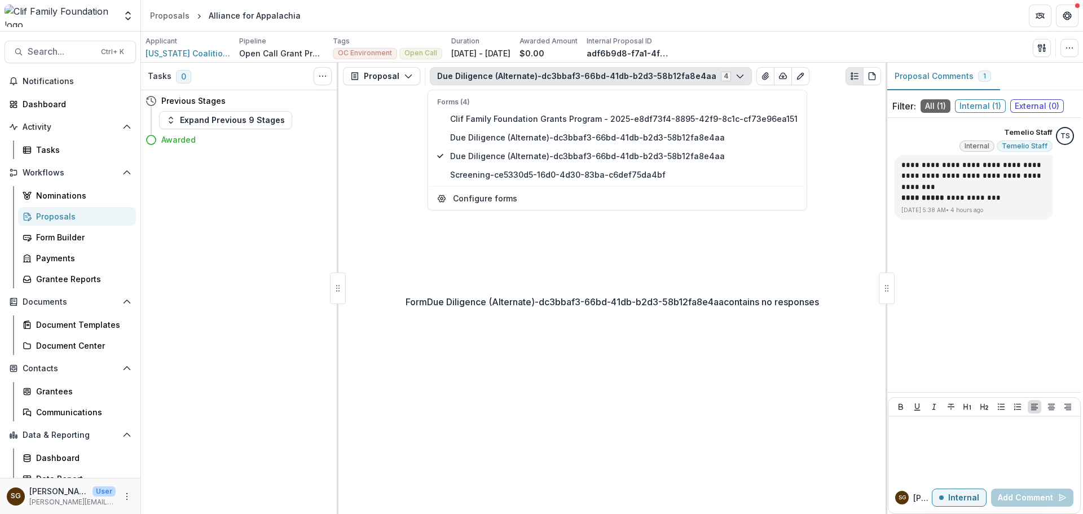
click at [582, 260] on div "Form Due Diligence (Alternate)-dc3bbaf3-66bd-41db-b2d3-58b12fa8e4aa contains no…" at bounding box center [612, 302] width 547 height 424
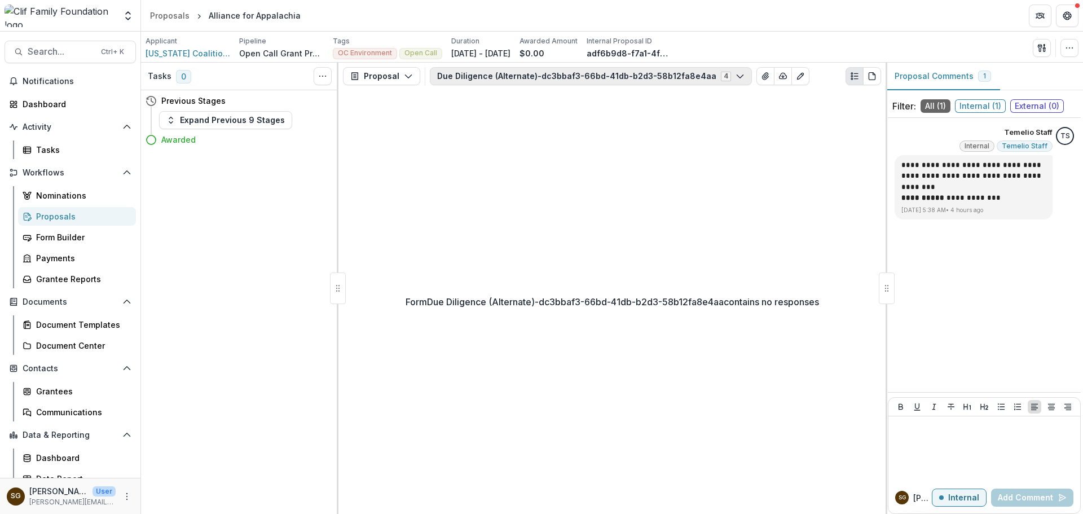
click at [544, 74] on button "Due Diligence (Alternate)-dc3bbaf3-66bd-41db-b2d3-58b12fa8e4aa 4" at bounding box center [591, 76] width 322 height 18
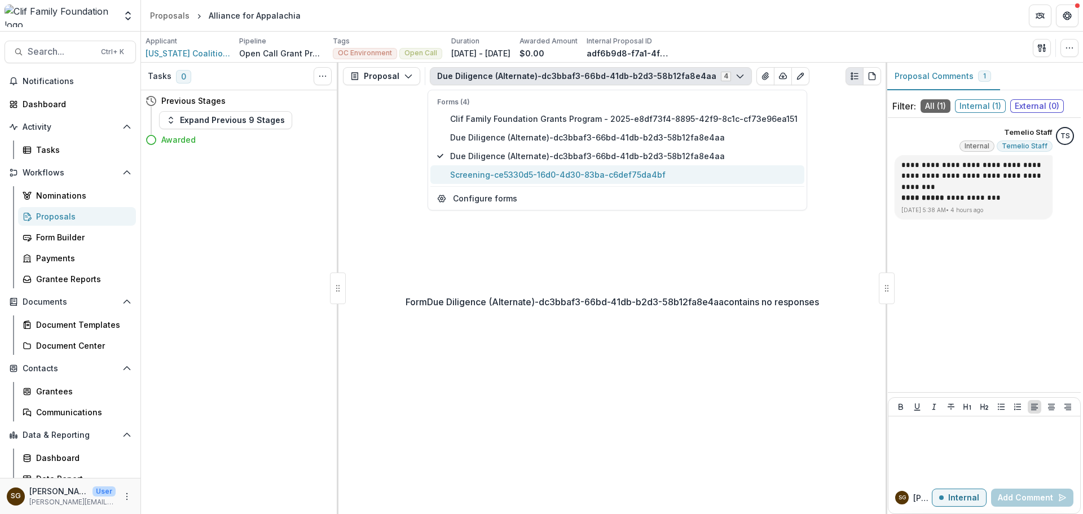
click at [536, 172] on span "Screening-ce5330d5-16d0-4d30-83ba-c6def75da4bf" at bounding box center [624, 175] width 348 height 12
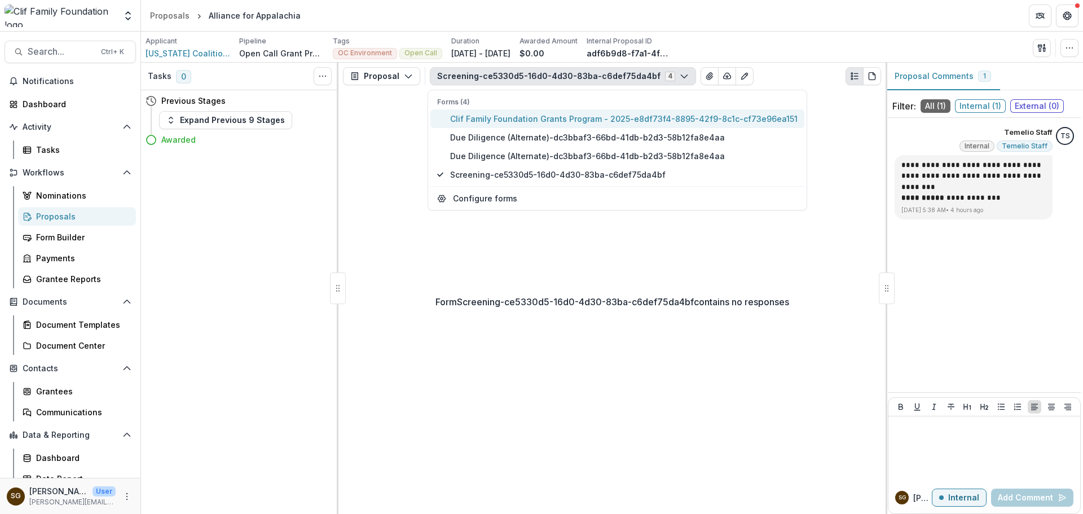
click at [524, 110] on button "Clif Family Foundation Grants Program - 2025-e8df73f4-8895-42f9-8c1c-cf73e96ea1…" at bounding box center [618, 118] width 374 height 19
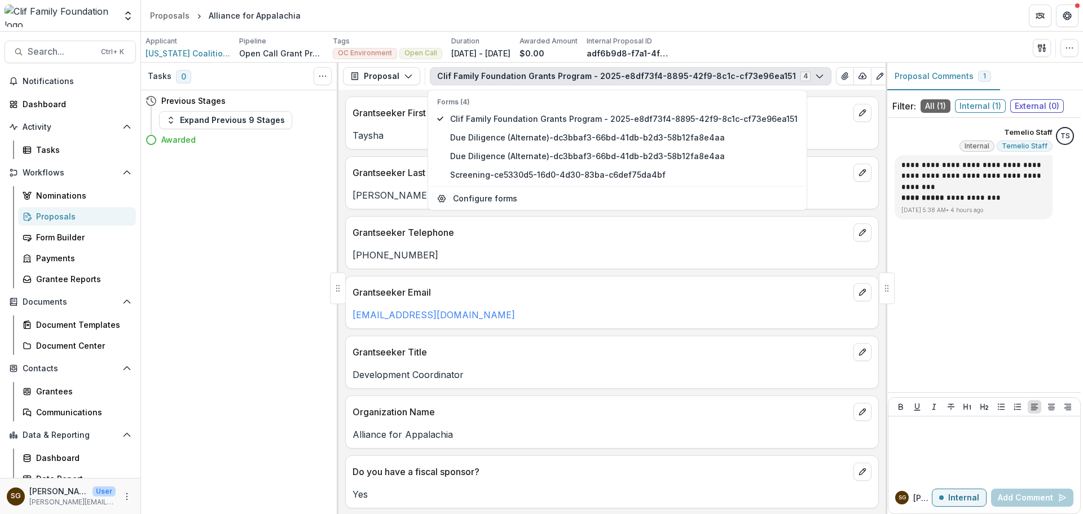
click at [552, 225] on div "Grantseeker Telephone" at bounding box center [612, 229] width 533 height 25
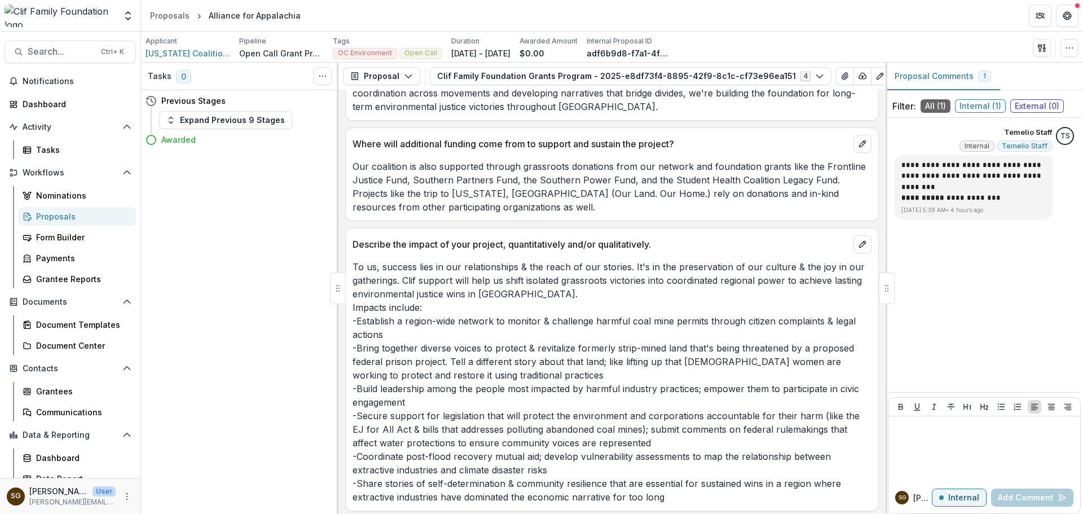
scroll to position [2539, 0]
